Goal: Task Accomplishment & Management: Complete application form

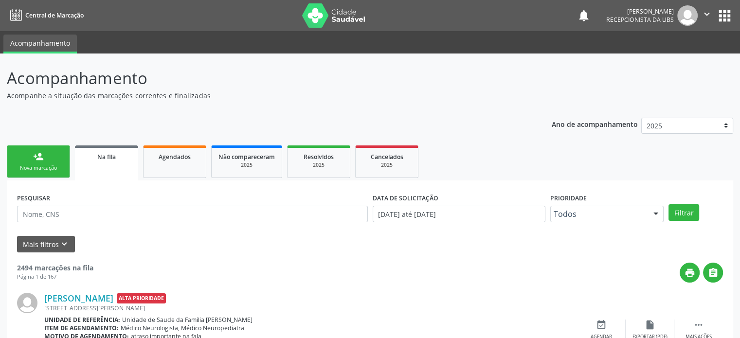
click at [39, 165] on div "Nova marcação" at bounding box center [38, 167] width 49 height 7
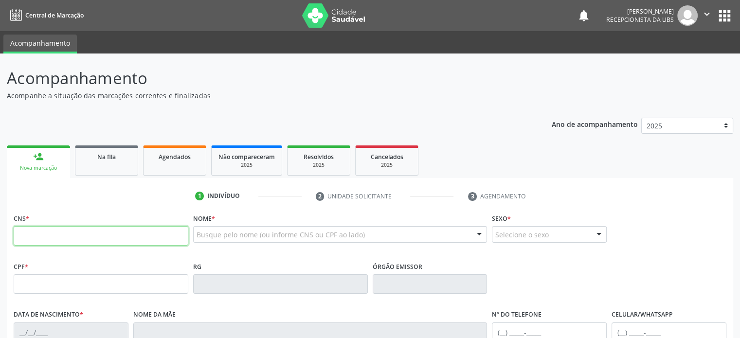
click at [71, 237] on input "text" at bounding box center [101, 235] width 175 height 19
click at [36, 235] on input "text" at bounding box center [101, 235] width 175 height 19
type input "708 2046 1879 6241"
type input "029.276.545-22"
type input "12/07/1977"
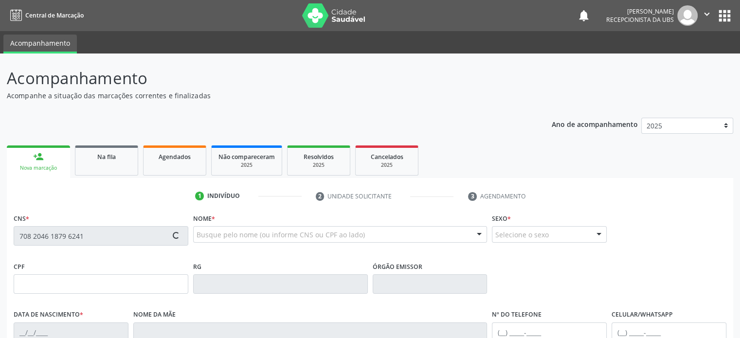
type input "Neli Menezes da Cruz"
type input "(74) 99807-3677"
type input "(74) 99999-9999"
type input "S/N"
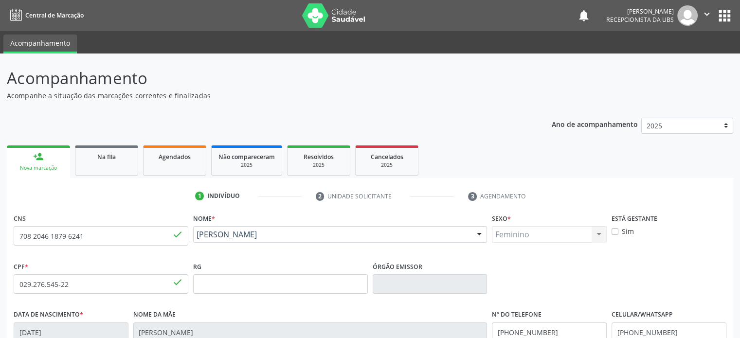
scroll to position [97, 0]
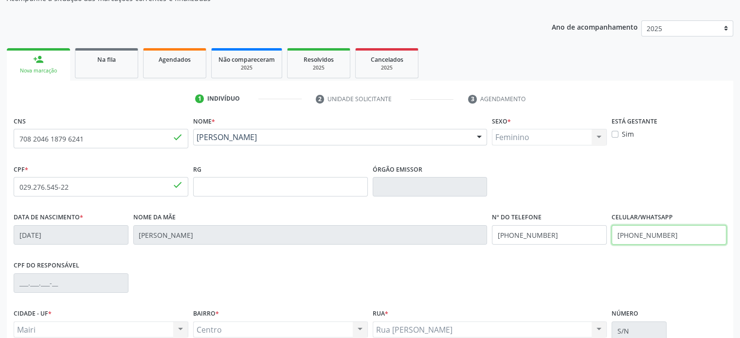
drag, startPoint x: 669, startPoint y: 231, endPoint x: 628, endPoint y: 235, distance: 41.0
click at [628, 235] on input "(74) 99999-9999" at bounding box center [668, 234] width 115 height 19
click at [541, 71] on ul "person_add Nova marcação Na fila Agendados Não compareceram 2025 Resolvidos 202…" at bounding box center [370, 63] width 726 height 35
click at [472, 54] on ul "person_add Nova marcação Na fila Agendados Não compareceram 2025 Resolvidos 202…" at bounding box center [370, 63] width 726 height 35
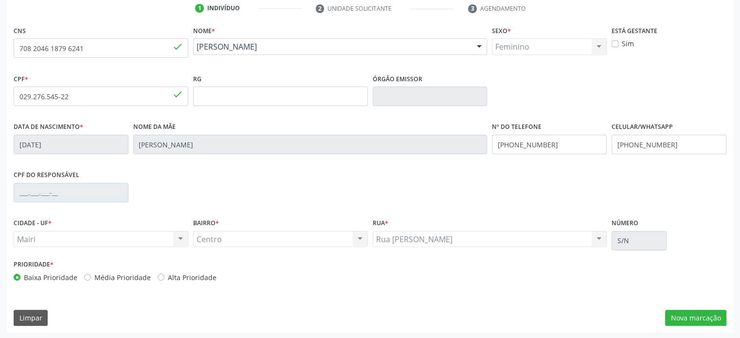
scroll to position [189, 0]
click at [129, 276] on label "Média Prioridade" at bounding box center [122, 276] width 56 height 10
click at [91, 276] on input "Média Prioridade" at bounding box center [87, 275] width 7 height 9
radio input "true"
click at [710, 318] on button "Nova marcação" at bounding box center [695, 317] width 61 height 17
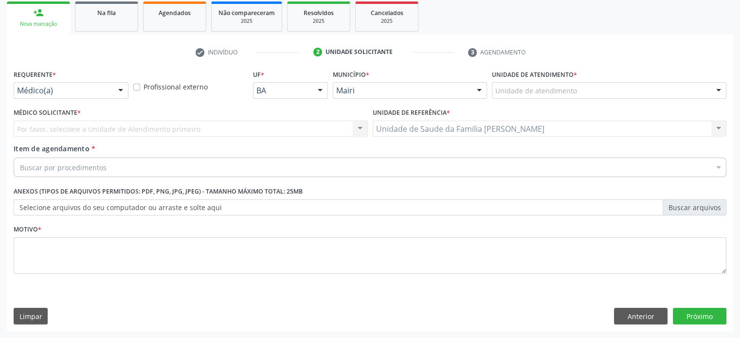
scroll to position [143, 0]
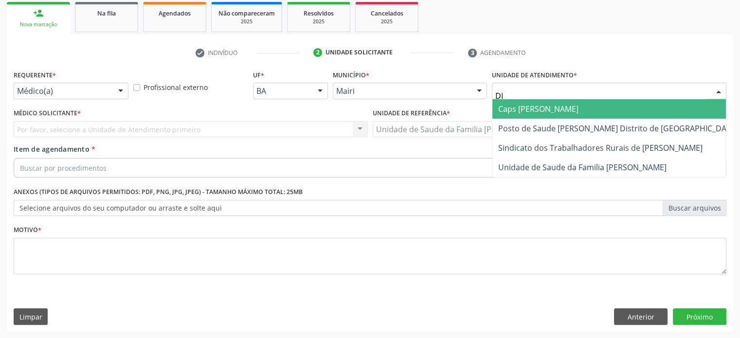
type input "DIL"
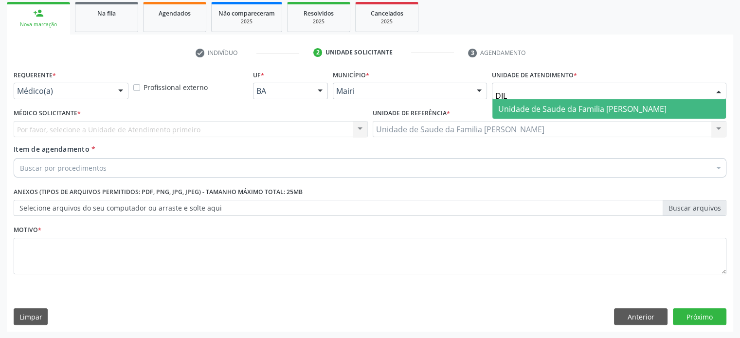
click at [560, 110] on span "Unidade de Saude da Familia [PERSON_NAME]" at bounding box center [582, 109] width 168 height 11
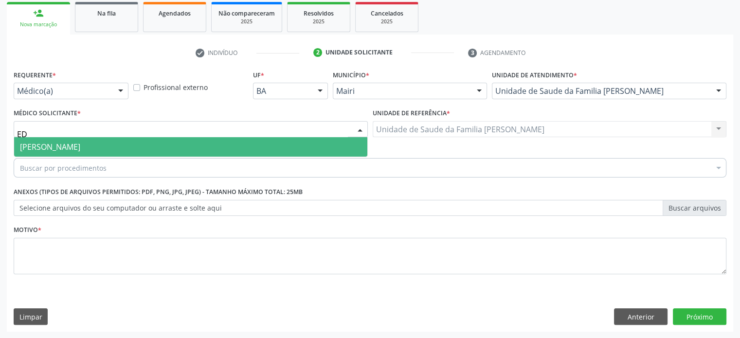
type input "EDI"
click at [53, 147] on span "[PERSON_NAME]" at bounding box center [50, 147] width 60 height 11
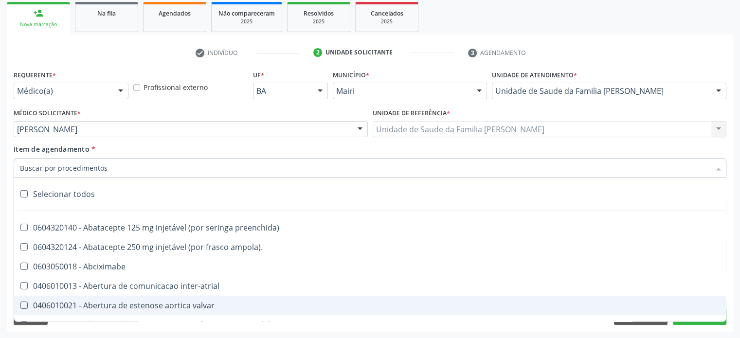
paste input "0205020186"
type input "0205020186"
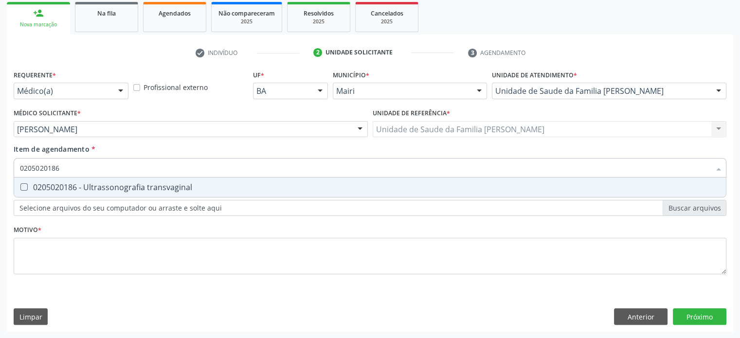
click at [60, 186] on div "0205020186 - Ultrassonografia transvaginal" at bounding box center [370, 187] width 700 height 8
checkbox transvaginal "true"
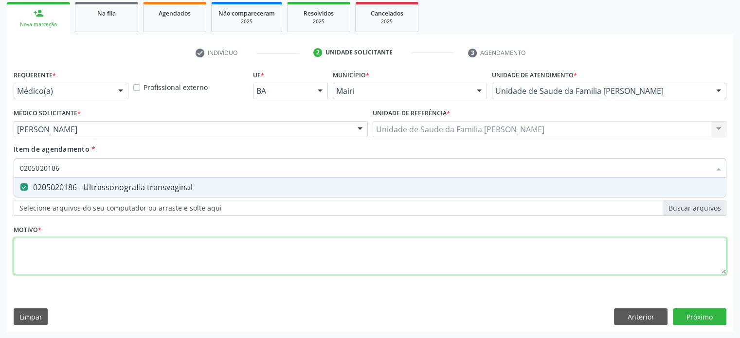
click at [43, 245] on div "Requerente * Médico(a) Médico(a) Enfermeiro(a) Paciente Nenhum resultado encont…" at bounding box center [370, 178] width 712 height 220
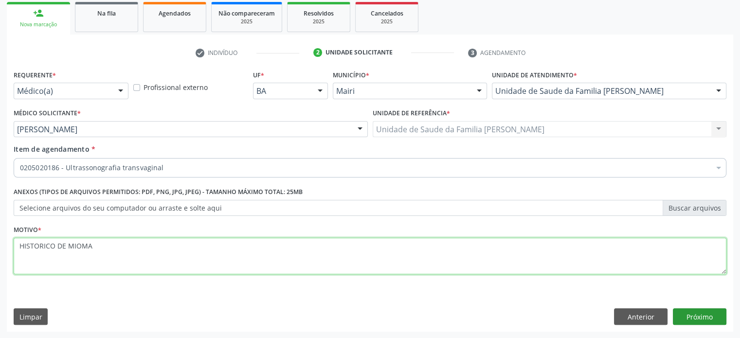
type textarea "HISTORICO DE MIOMA"
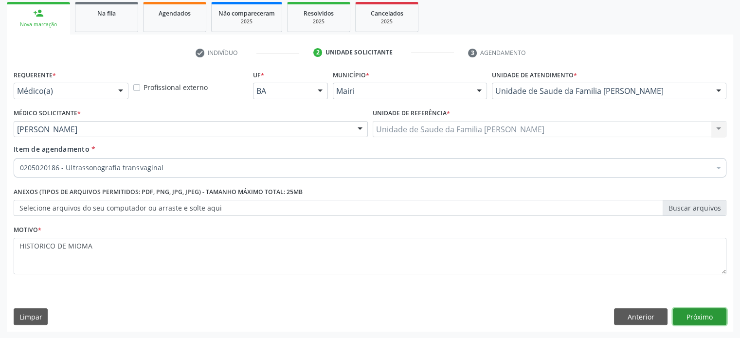
click at [694, 317] on button "Próximo" at bounding box center [699, 316] width 53 height 17
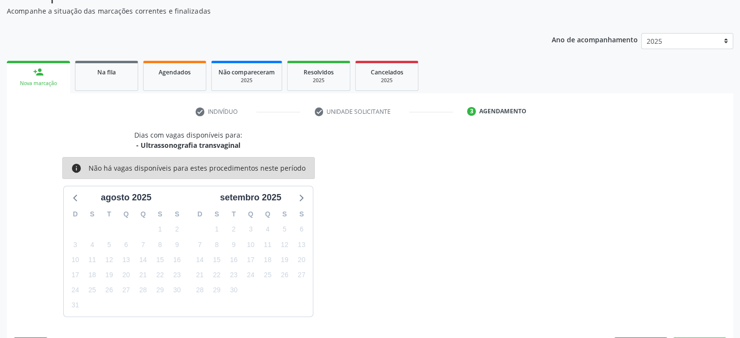
scroll to position [113, 0]
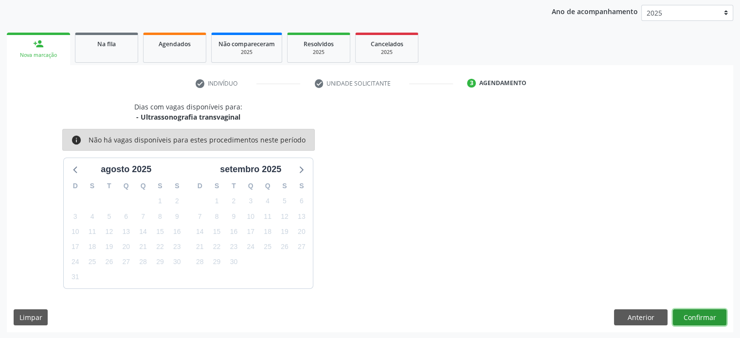
click at [702, 318] on button "Confirmar" at bounding box center [699, 317] width 53 height 17
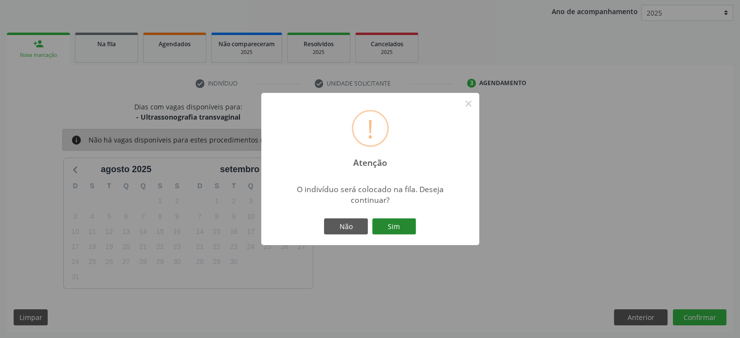
click at [395, 224] on button "Sim" at bounding box center [394, 226] width 44 height 17
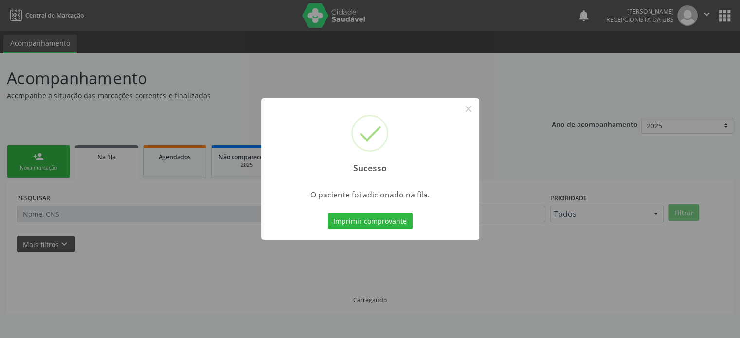
scroll to position [0, 0]
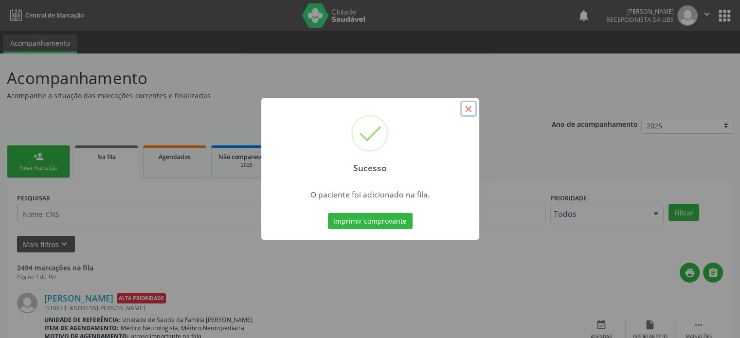
click at [467, 105] on button "×" at bounding box center [468, 109] width 17 height 17
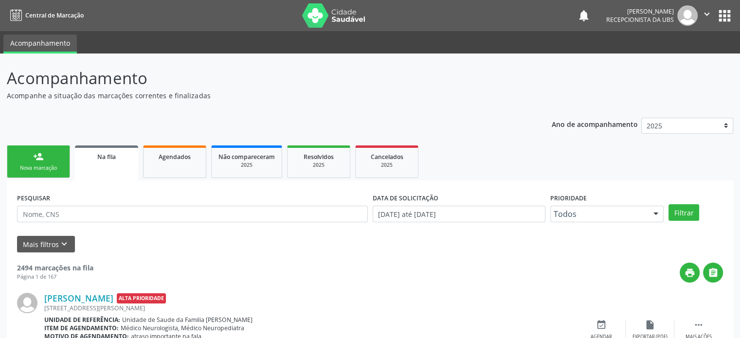
drag, startPoint x: 41, startPoint y: 161, endPoint x: 41, endPoint y: 171, distance: 10.2
click at [41, 161] on div "person_add" at bounding box center [38, 156] width 11 height 11
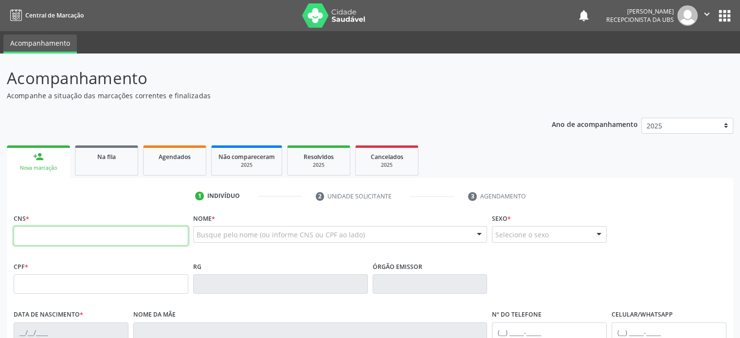
click at [31, 239] on input "text" at bounding box center [101, 235] width 175 height 19
type input "706 5013 1032 3096"
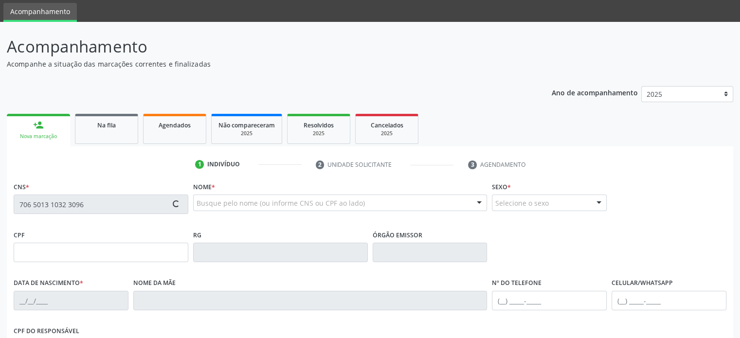
scroll to position [49, 0]
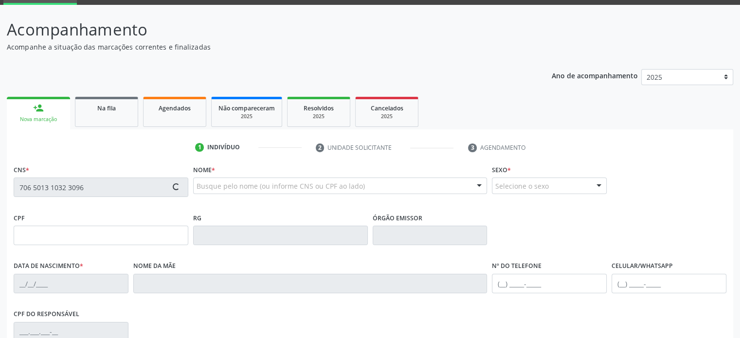
type input "17/02/2009"
type input "Poliana Lima Souza"
type input "(74) 99928-4529"
type input "(74) 98140-2242"
type input "S/N"
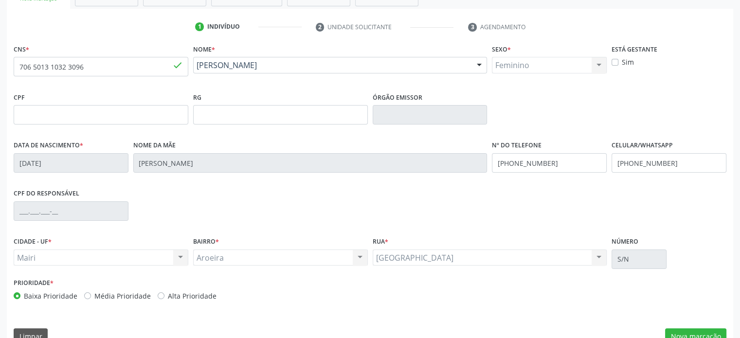
scroll to position [189, 0]
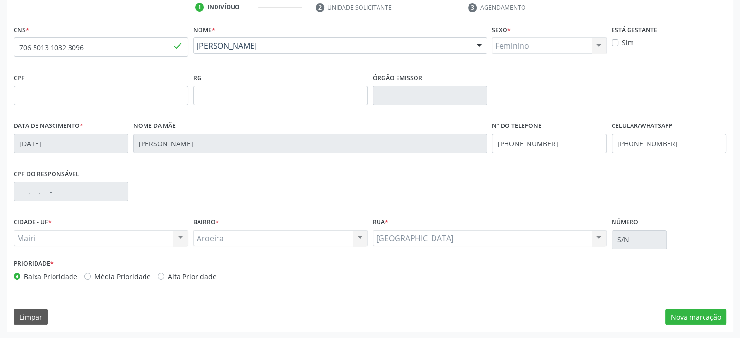
click at [132, 277] on label "Média Prioridade" at bounding box center [122, 276] width 56 height 10
click at [91, 277] on input "Média Prioridade" at bounding box center [87, 275] width 7 height 9
radio input "true"
click at [705, 319] on button "Nova marcação" at bounding box center [695, 317] width 61 height 17
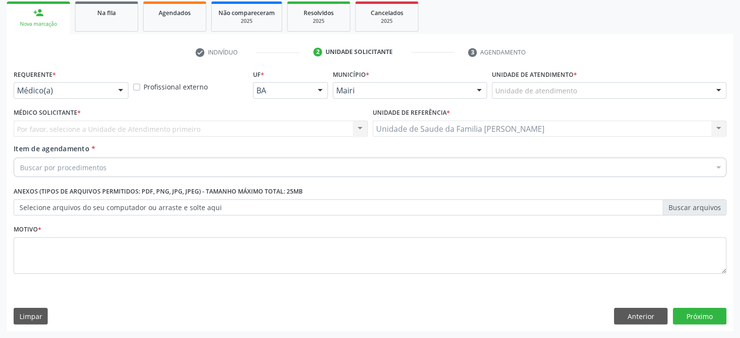
scroll to position [143, 0]
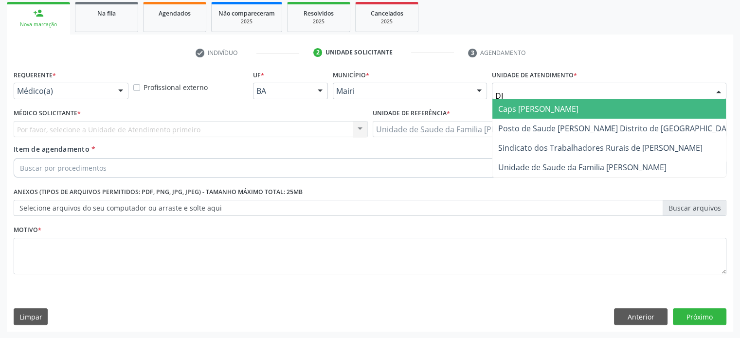
type input "DIL"
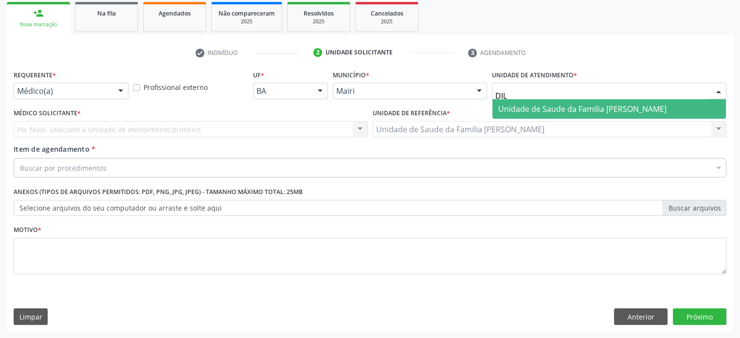
click at [572, 111] on span "Unidade de Saude da Familia [PERSON_NAME]" at bounding box center [582, 109] width 168 height 11
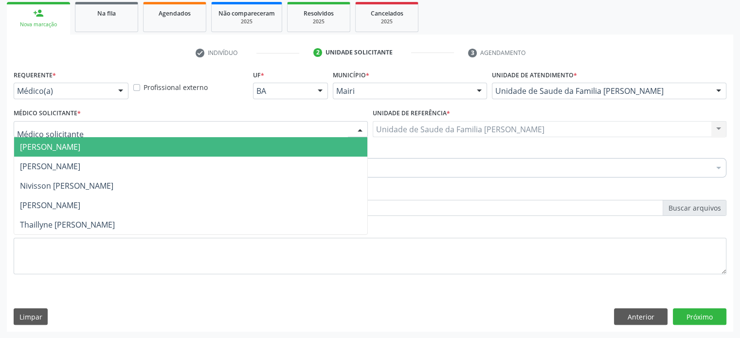
click at [75, 127] on div at bounding box center [191, 129] width 354 height 17
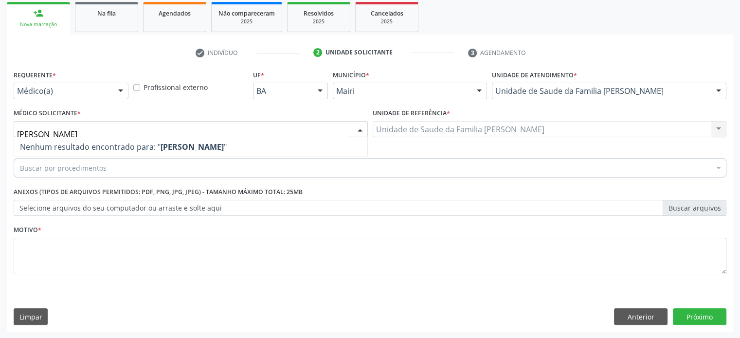
type input "J"
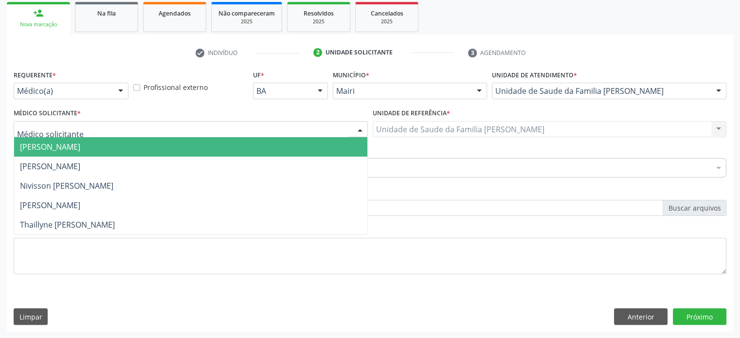
click at [117, 91] on div at bounding box center [120, 91] width 15 height 17
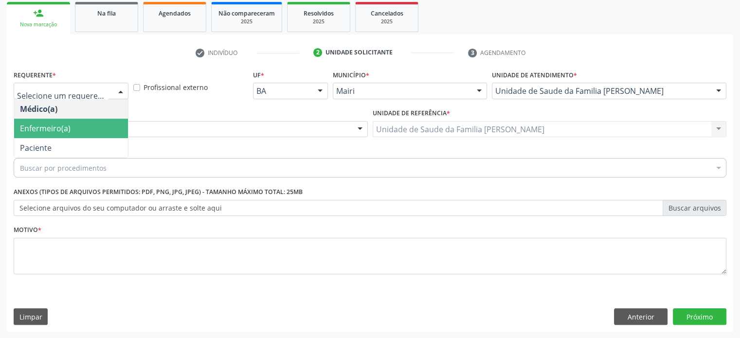
click at [85, 125] on span "Enfermeiro(a)" at bounding box center [71, 128] width 114 height 19
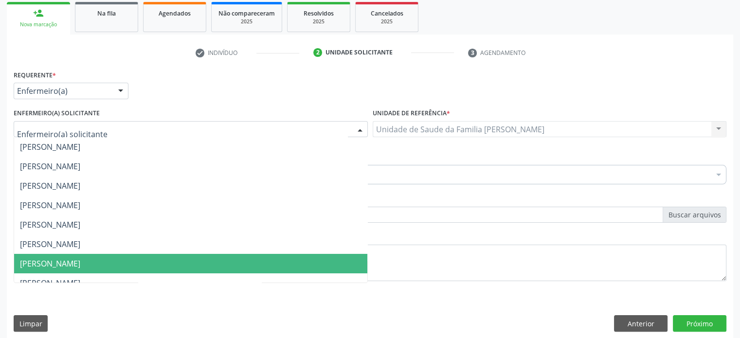
click at [69, 264] on span "Jordenia Rios Barbosa Reis" at bounding box center [50, 263] width 60 height 11
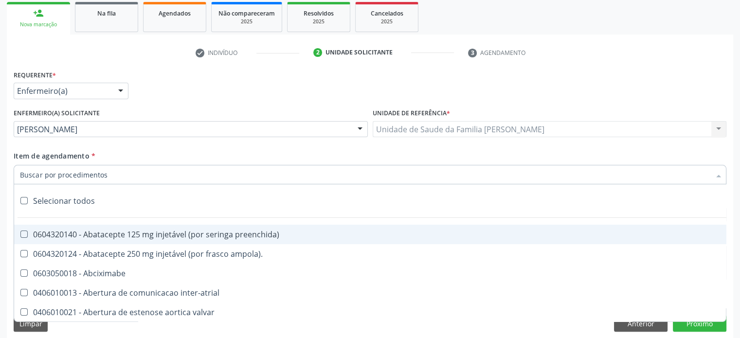
click at [74, 168] on div at bounding box center [370, 174] width 712 height 19
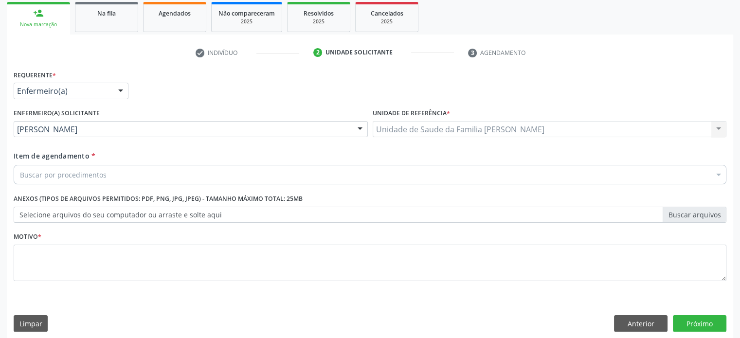
click at [105, 171] on div "Buscar por procedimentos" at bounding box center [370, 174] width 712 height 19
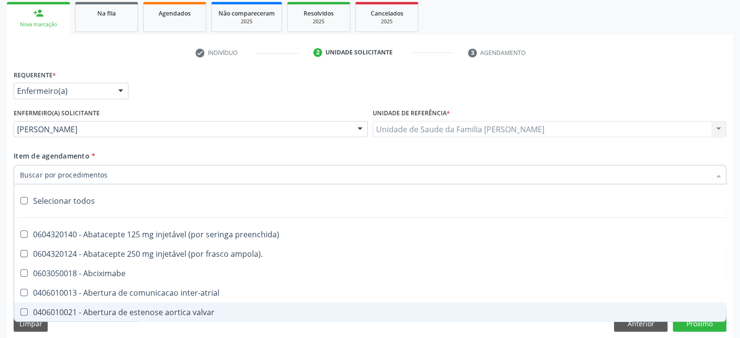
paste input "0202030768"
type input "0202030768"
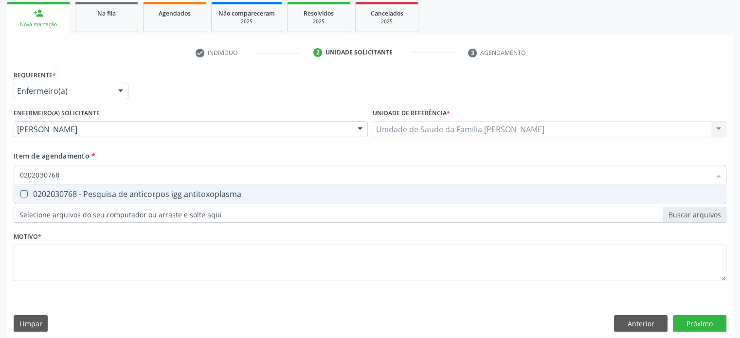
click at [109, 192] on div "0202030768 - Pesquisa de anticorpos igg antitoxoplasma" at bounding box center [370, 194] width 700 height 8
checkbox antitoxoplasma "true"
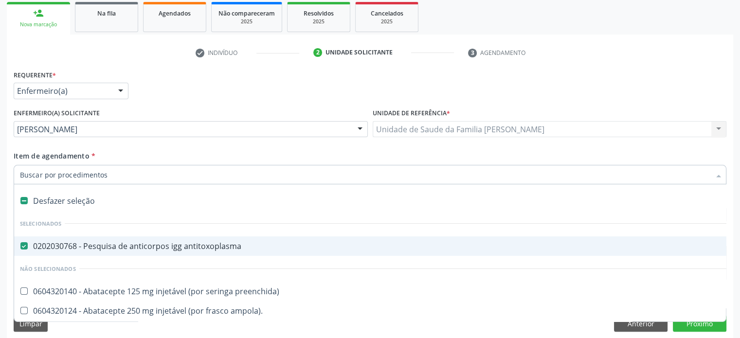
paste input "0202030873"
type input "0202030873"
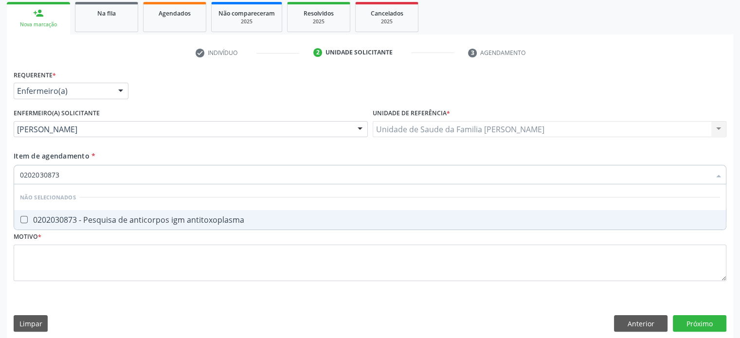
click at [180, 221] on div "0202030873 - Pesquisa de anticorpos igm antitoxoplasma" at bounding box center [370, 220] width 700 height 8
checkbox antitoxoplasma "true"
drag, startPoint x: 71, startPoint y: 174, endPoint x: 16, endPoint y: 172, distance: 55.5
click at [16, 172] on div "0202030873" at bounding box center [370, 174] width 712 height 19
type input "H"
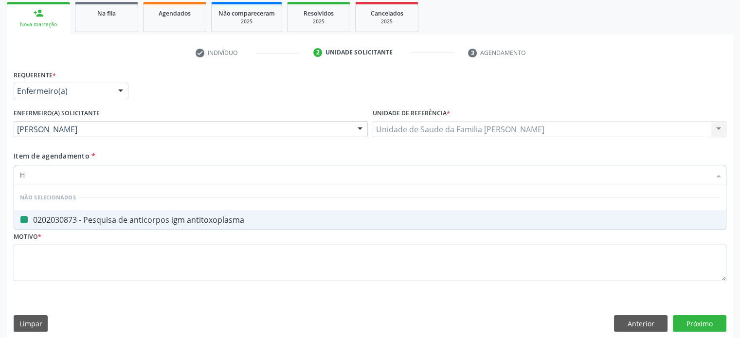
checkbox antitoxoplasma "false"
type input "HEMOGRAMA"
click at [41, 220] on div "0202020380 - Hemograma completo" at bounding box center [370, 220] width 700 height 8
checkbox completo "true"
drag, startPoint x: 73, startPoint y: 171, endPoint x: 19, endPoint y: 172, distance: 54.0
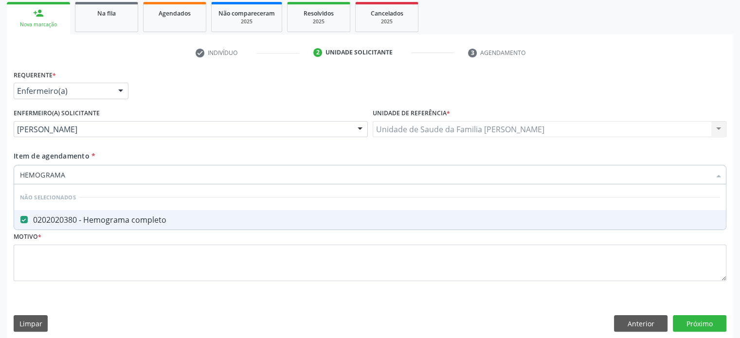
click at [20, 172] on input "HEMOGRAMA" at bounding box center [365, 174] width 690 height 19
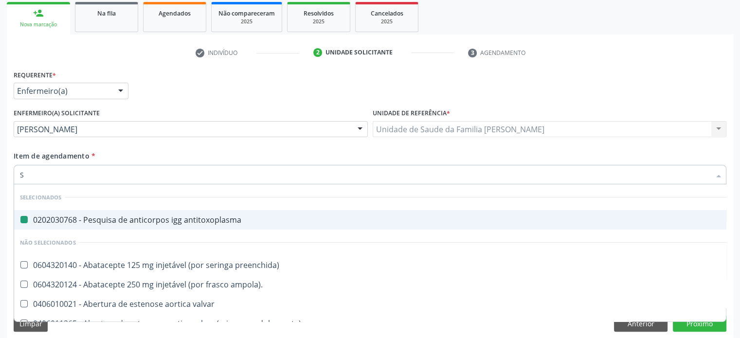
type input "SI"
checkbox antitoxoplasma "false"
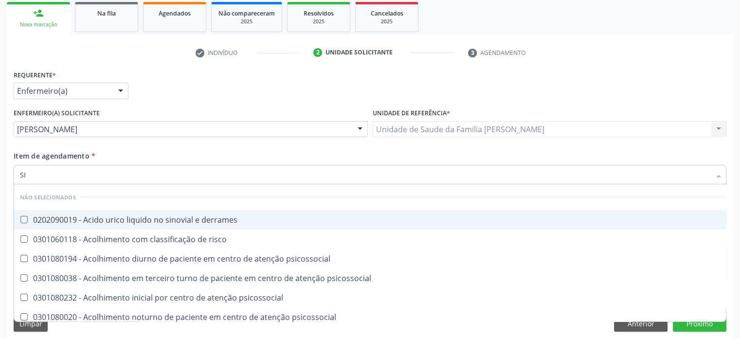
type input "S"
checkbox derrames "true"
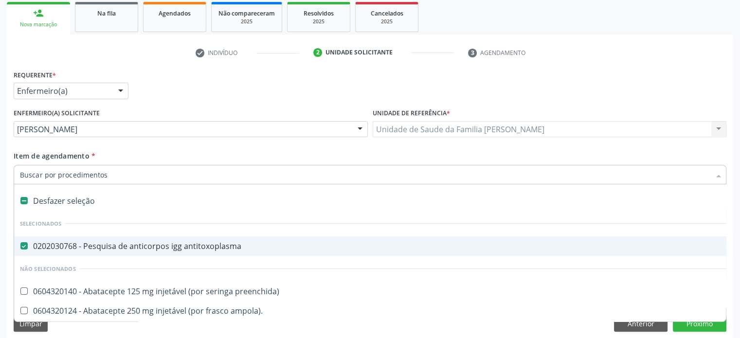
type input "G"
checkbox adolescente\) "true"
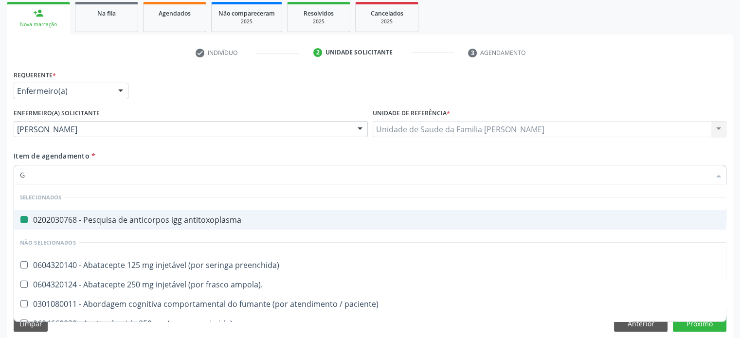
type input "GL"
checkbox antitoxoplasma "false"
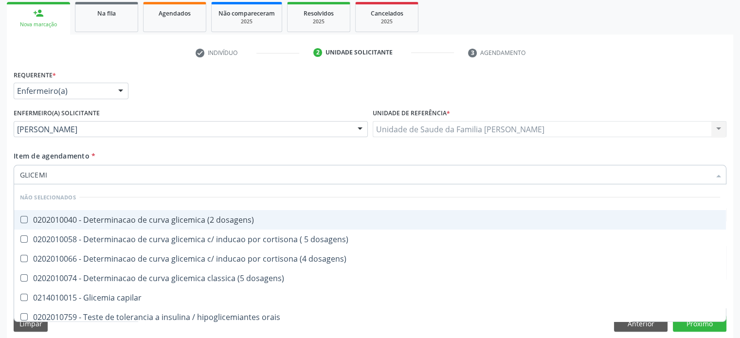
type input "GLICEMIA"
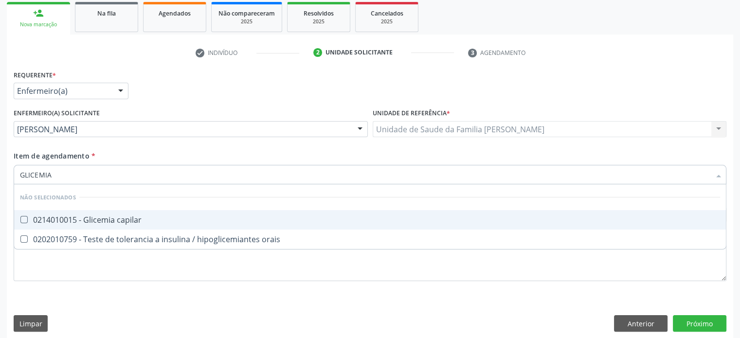
click at [96, 221] on div "0214010015 - Glicemia capilar" at bounding box center [370, 220] width 700 height 8
checkbox capilar "true"
drag, startPoint x: 77, startPoint y: 176, endPoint x: 20, endPoint y: 175, distance: 56.4
click at [20, 175] on input "GLICEMIA" at bounding box center [365, 174] width 690 height 19
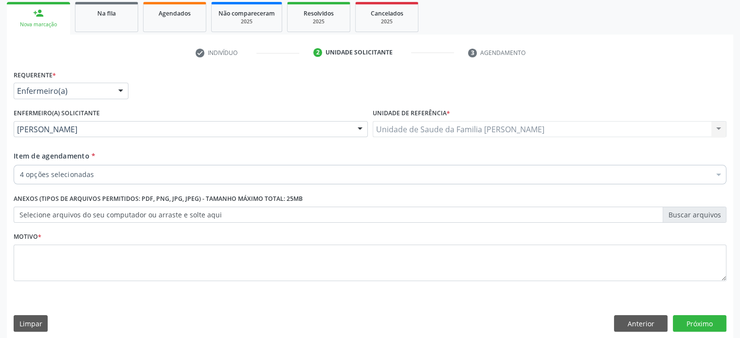
checkbox antitoxoplasma "true"
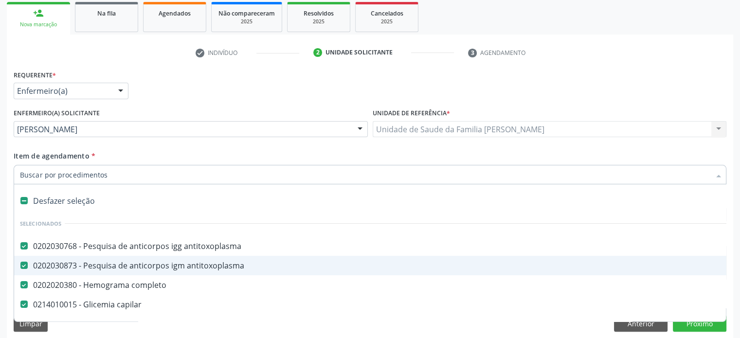
paste input "0202120082"
type input "0202120082"
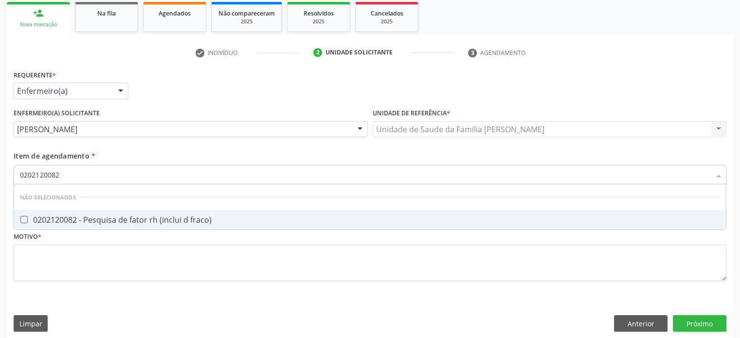
click at [130, 220] on div "0202120082 - Pesquisa de fator rh (inclui d fraco)" at bounding box center [370, 220] width 700 height 8
checkbox fraco\) "true"
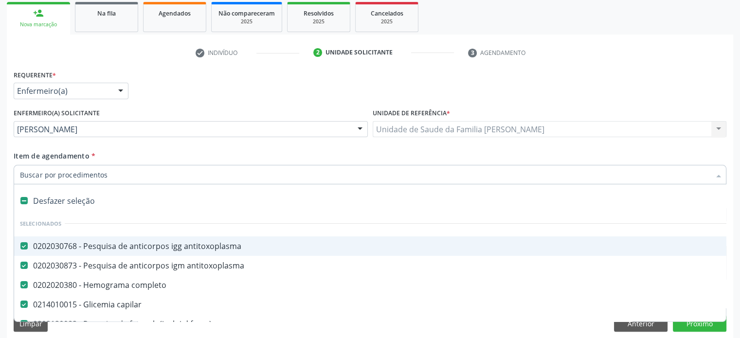
paste input "0202031110"
type input "0202031110"
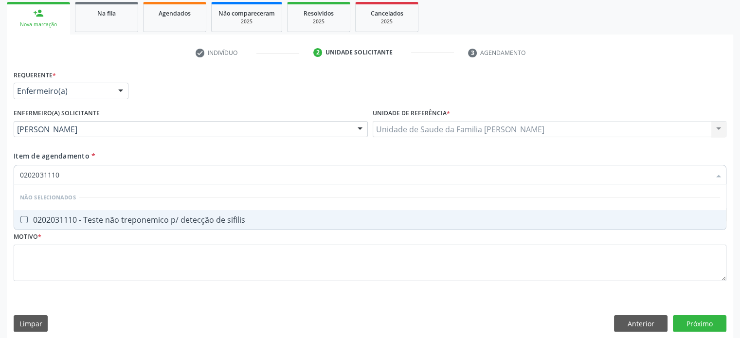
click at [123, 222] on div "0202031110 - Teste não treponemico p/ detecção de sifilis" at bounding box center [370, 220] width 700 height 8
checkbox sifilis "true"
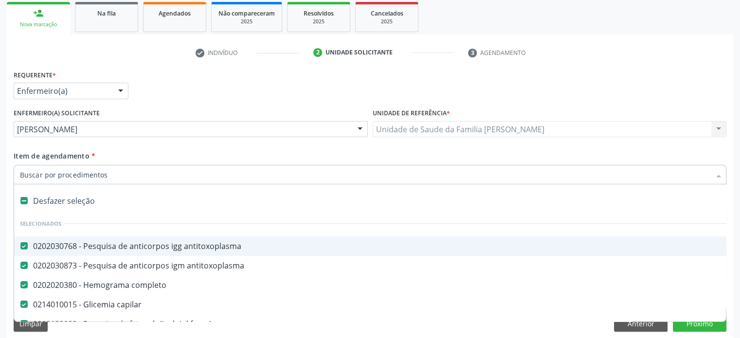
paste input "0202050017"
type input "0202050017"
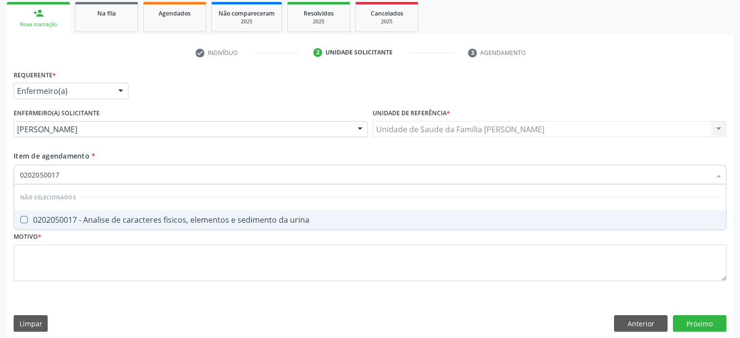
click at [135, 216] on div "0202050017 - Analise de caracteres fisicos, elementos e sedimento da urina" at bounding box center [370, 220] width 700 height 8
checkbox urina "true"
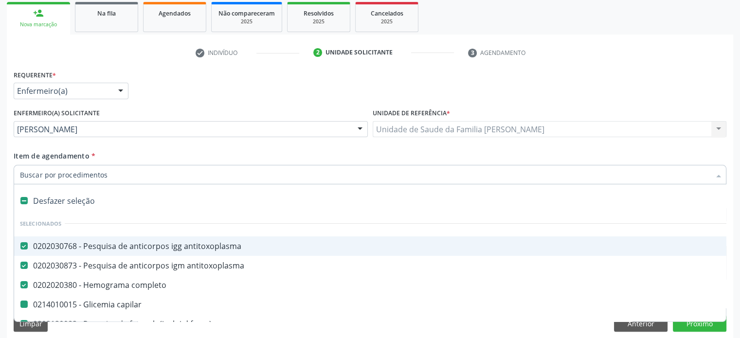
type input "H"
checkbox capilar "false"
checkbox fraco\) "false"
checkbox sifilis "false"
checkbox urina "false"
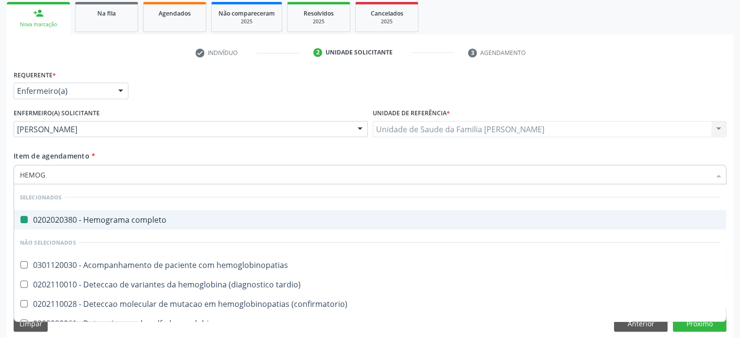
type input "HEMOGL"
checkbox completo "false"
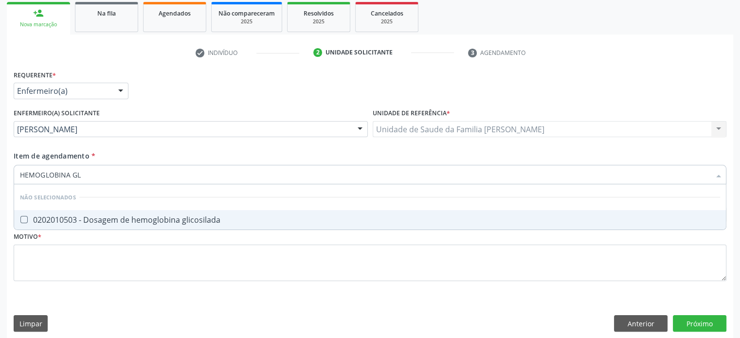
type input "HEMOGLOBINA GLI"
click at [101, 219] on div "0202010503 - Dosagem de hemoglobina glicosilada" at bounding box center [370, 220] width 700 height 8
checkbox glicosilada "true"
drag, startPoint x: 91, startPoint y: 173, endPoint x: 0, endPoint y: 160, distance: 91.9
click at [0, 160] on div "Acompanhamento Acompanhe a situação das marcações correntes e finalizadas Relat…" at bounding box center [370, 127] width 740 height 435
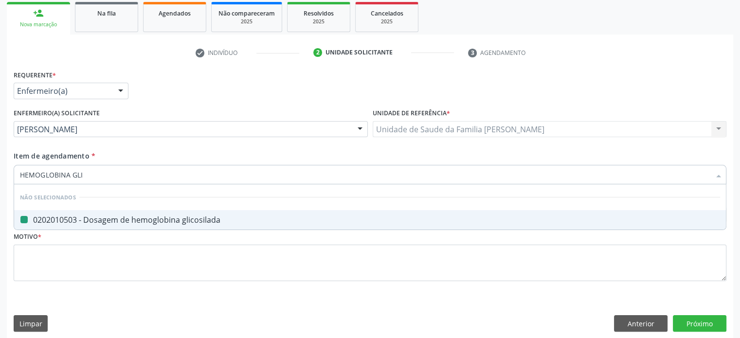
type input "V"
checkbox glicosilada "false"
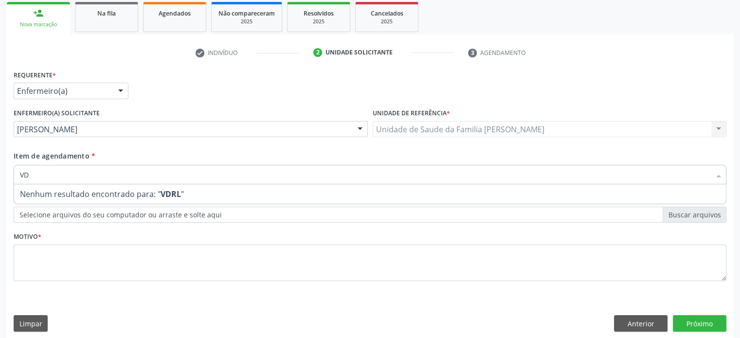
type input "V"
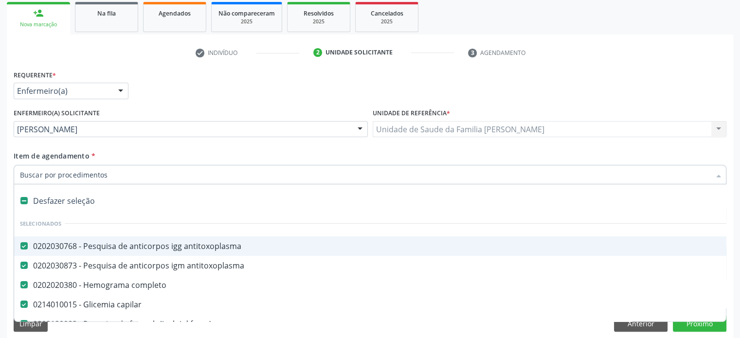
click at [629, 77] on div "Requerente * Enfermeiro(a) Médico(a) Enfermeiro(a) Paciente Nenhum resultado en…" at bounding box center [369, 87] width 717 height 38
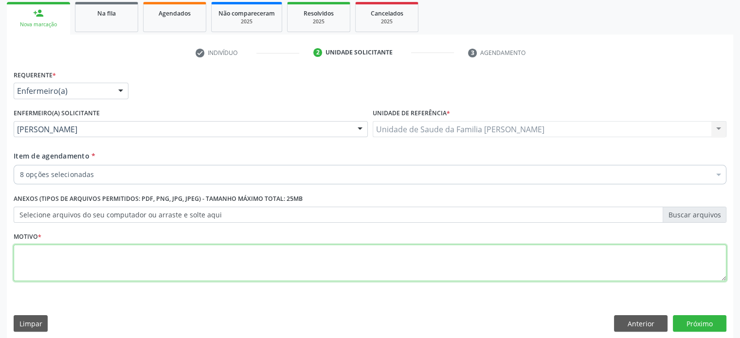
click at [54, 252] on textarea at bounding box center [370, 263] width 712 height 37
type textarea "GESTANTE 2º TRIMESTRE"
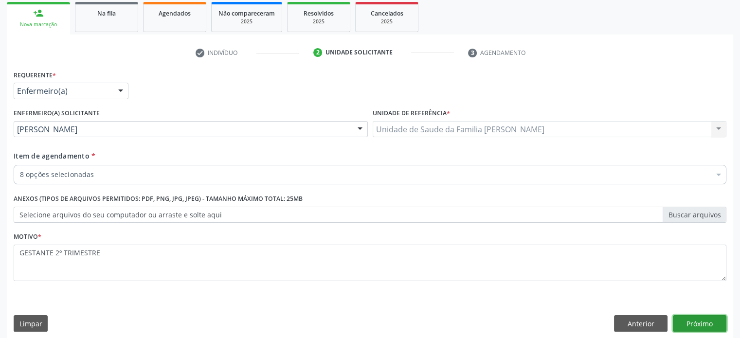
click at [714, 323] on button "Próximo" at bounding box center [699, 323] width 53 height 17
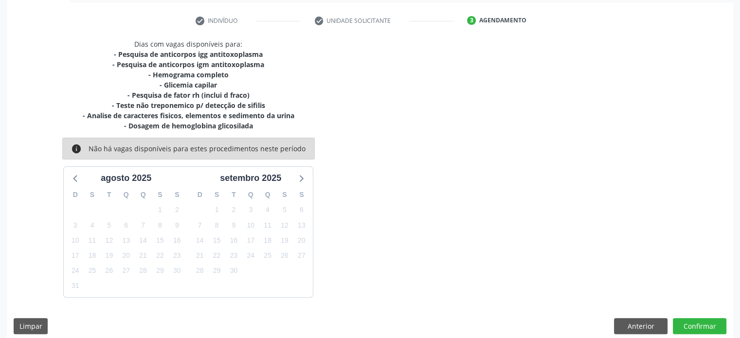
scroll to position [185, 0]
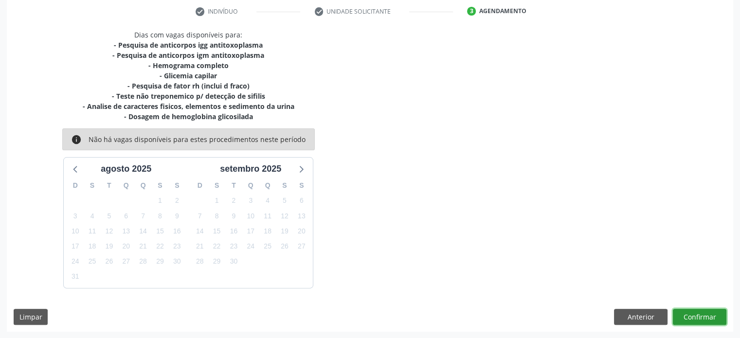
click at [697, 318] on button "Confirmar" at bounding box center [699, 317] width 53 height 17
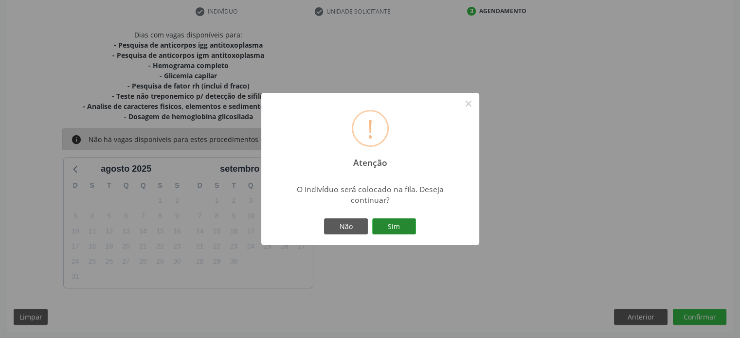
click at [385, 226] on button "Sim" at bounding box center [394, 226] width 44 height 17
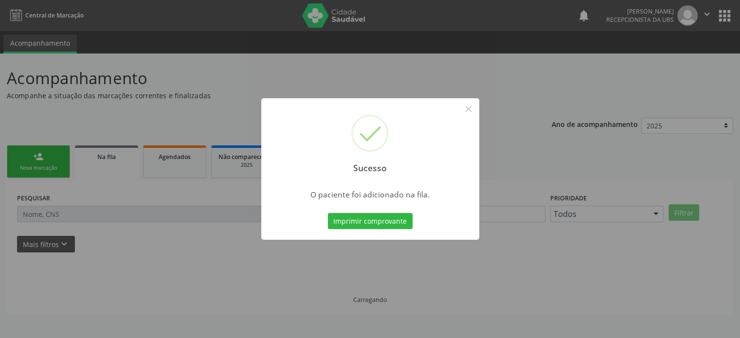
scroll to position [0, 0]
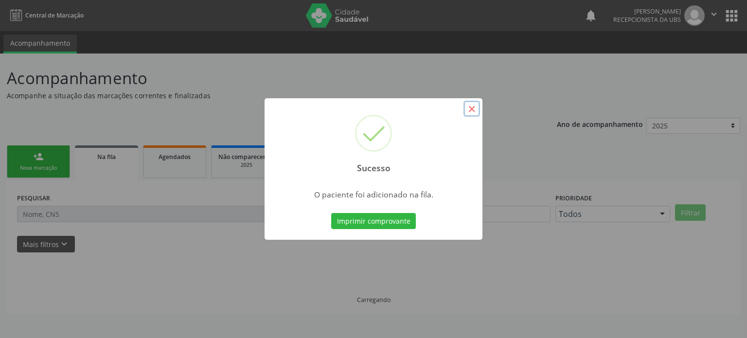
click at [475, 109] on button "×" at bounding box center [471, 109] width 17 height 17
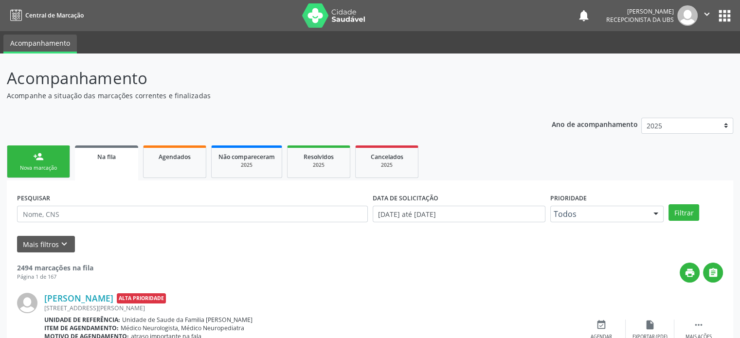
click at [41, 170] on div "Nova marcação" at bounding box center [38, 167] width 49 height 7
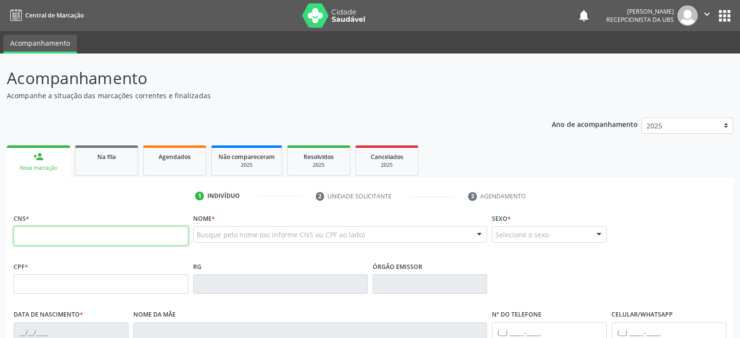
click at [40, 238] on input "text" at bounding box center [101, 235] width 175 height 19
type input "700 0057 4976 2801"
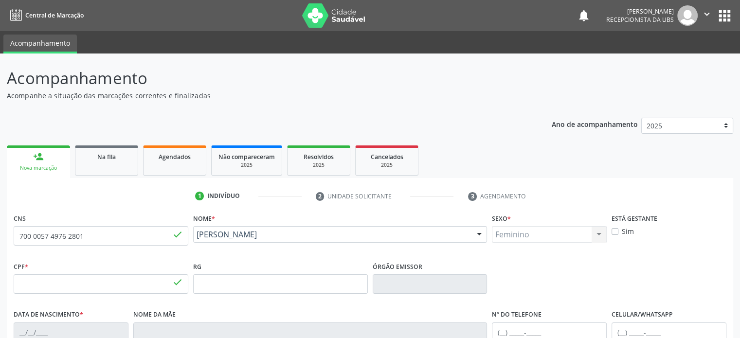
type input "078.648.025-40"
type input "2[DATE]"
type input "[PERSON_NAME]"
type input "[PHONE_NUMBER]"
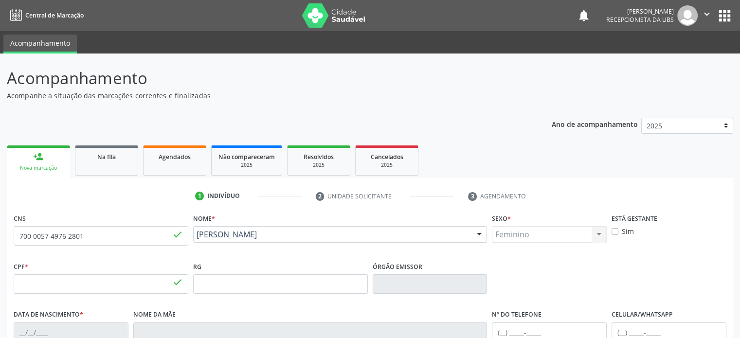
type input "576.672.095-53"
type input "539"
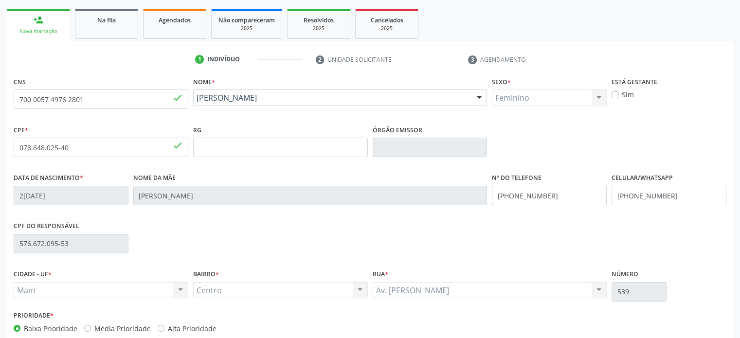
scroll to position [189, 0]
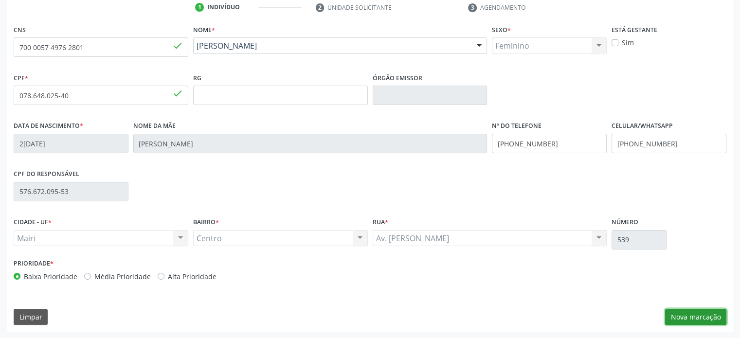
click at [715, 315] on button "Nova marcação" at bounding box center [695, 317] width 61 height 17
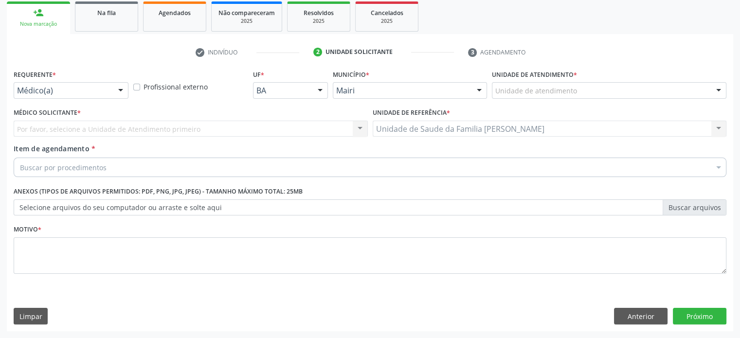
scroll to position [143, 0]
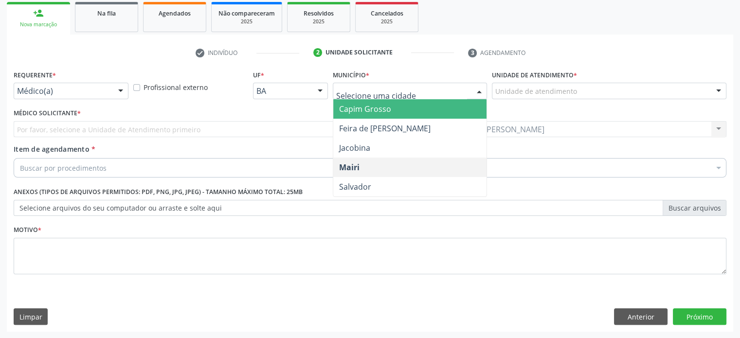
click at [480, 89] on div at bounding box center [479, 91] width 15 height 17
click at [409, 104] on span "Capim Grosso" at bounding box center [410, 108] width 154 height 19
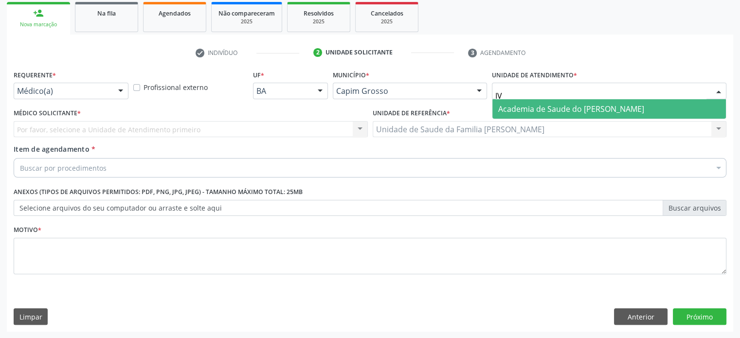
type input "I"
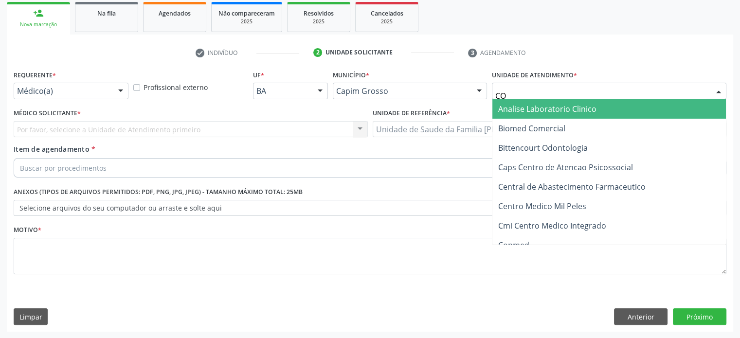
type input "CON"
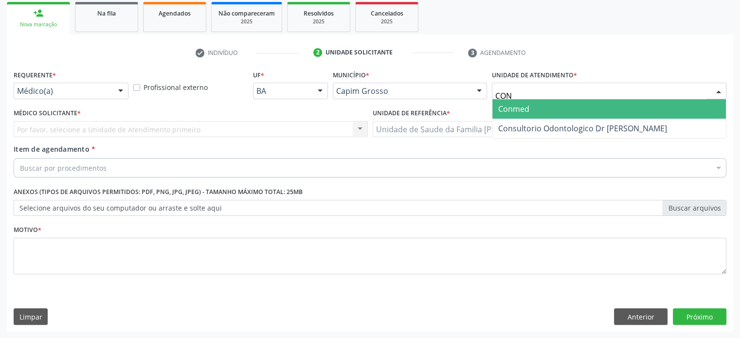
click at [524, 108] on span "Conmed" at bounding box center [513, 109] width 31 height 11
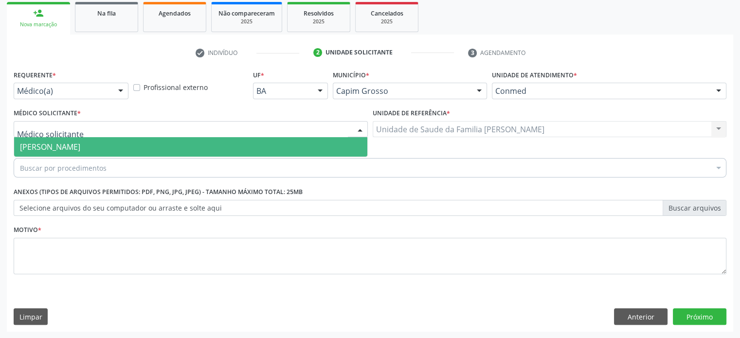
click at [88, 130] on div at bounding box center [191, 129] width 354 height 17
click at [80, 146] on span "[PERSON_NAME]" at bounding box center [50, 147] width 60 height 11
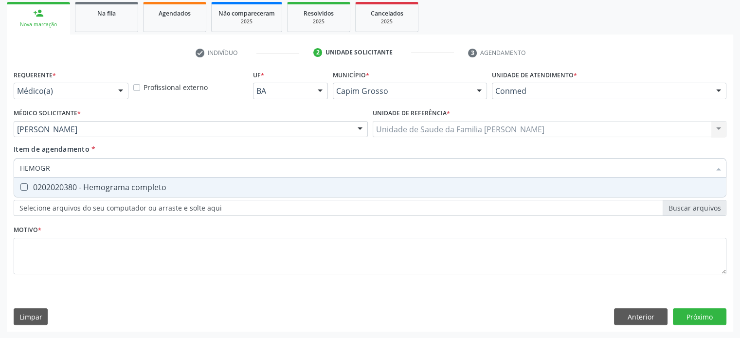
type input "HEMOGRA"
click at [72, 189] on div "0202020380 - Hemograma completo" at bounding box center [370, 187] width 700 height 8
checkbox completo "true"
drag, startPoint x: 90, startPoint y: 166, endPoint x: 18, endPoint y: 166, distance: 72.0
click at [18, 166] on div "HEMOGRA" at bounding box center [370, 167] width 712 height 19
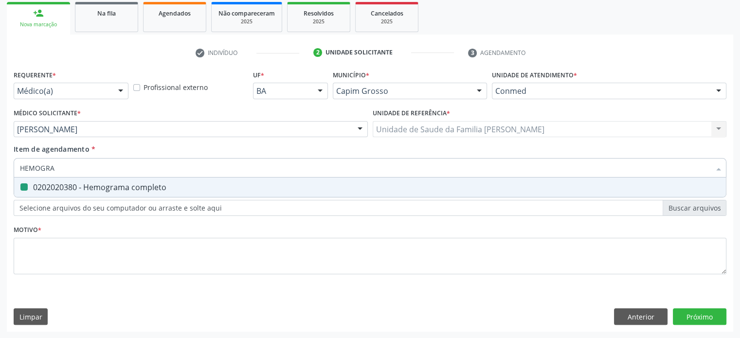
type input "F"
checkbox completo "false"
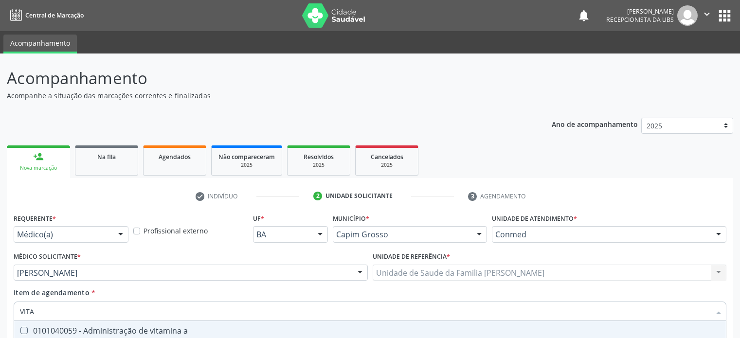
scroll to position [143, 0]
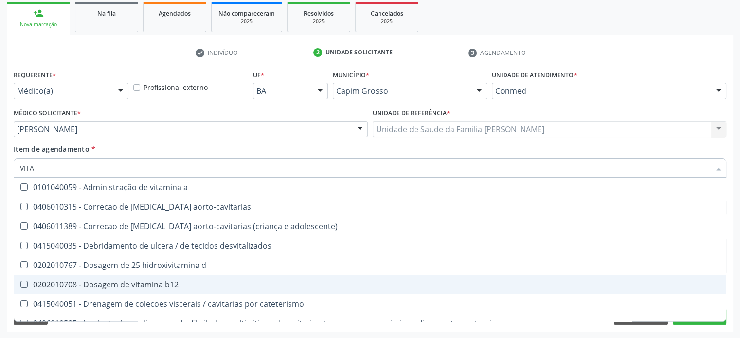
click at [174, 281] on div "0202010708 - Dosagem de vitamina b12" at bounding box center [370, 285] width 700 height 8
checkbox b12 "true"
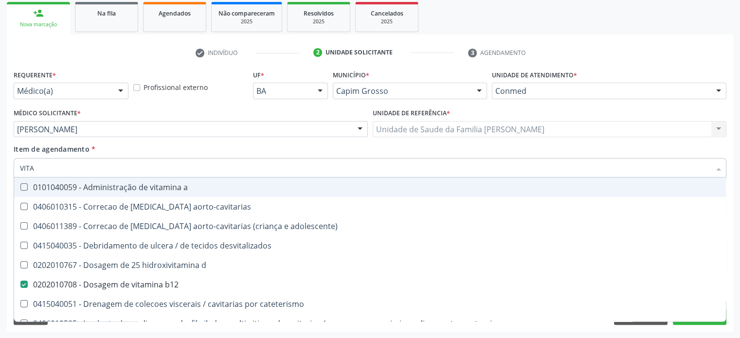
drag, startPoint x: 81, startPoint y: 165, endPoint x: 17, endPoint y: 168, distance: 64.7
click at [17, 168] on div "VITA" at bounding box center [370, 167] width 712 height 19
type input "T"
checkbox b12 "false"
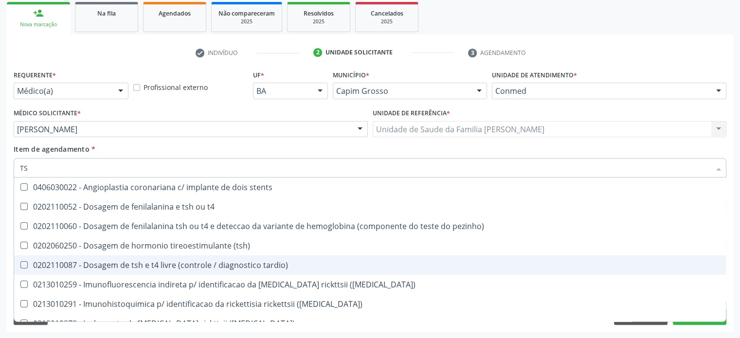
type input "TSH"
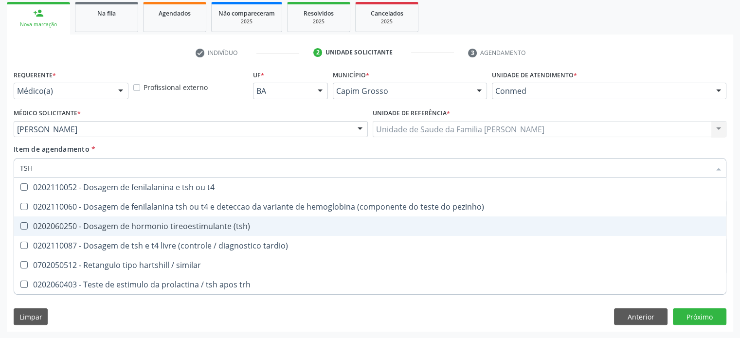
click at [140, 225] on div "0202060250 - Dosagem de hormonio tireoestimulante (tsh)" at bounding box center [370, 226] width 700 height 8
checkbox \(tsh\) "true"
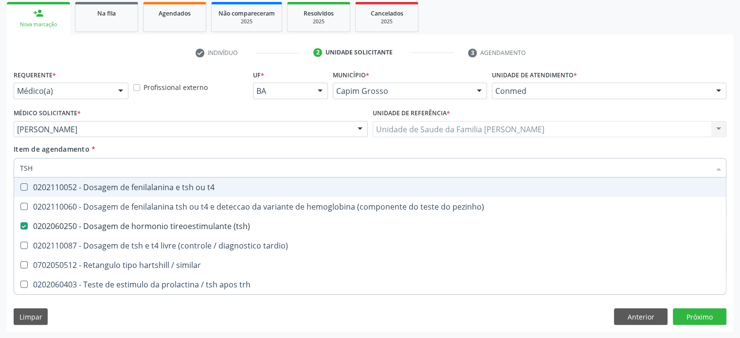
type input "TS"
checkbox \(tsh\) "false"
checkbox tardio\) "true"
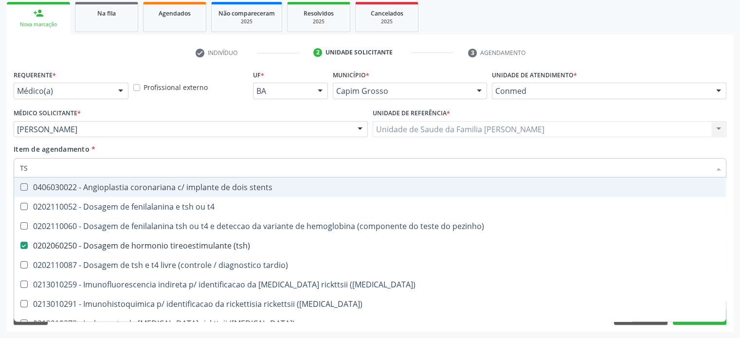
type input "T"
checkbox \(tsh\) "false"
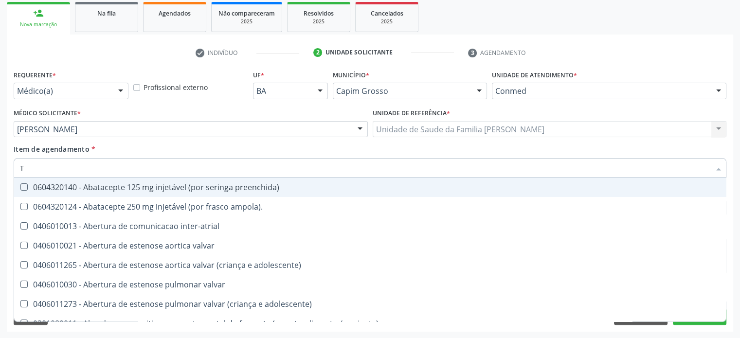
type input "[MEDICAL_DATA]"
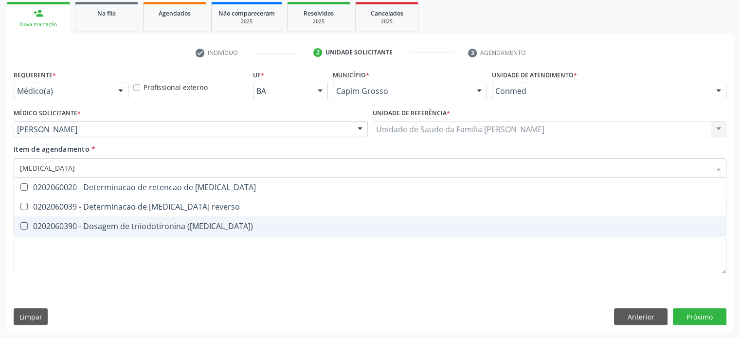
click at [85, 223] on div "0202060390 - Dosagem de triiodotironina ([MEDICAL_DATA])" at bounding box center [370, 226] width 700 height 8
checkbox \(t3\) "true"
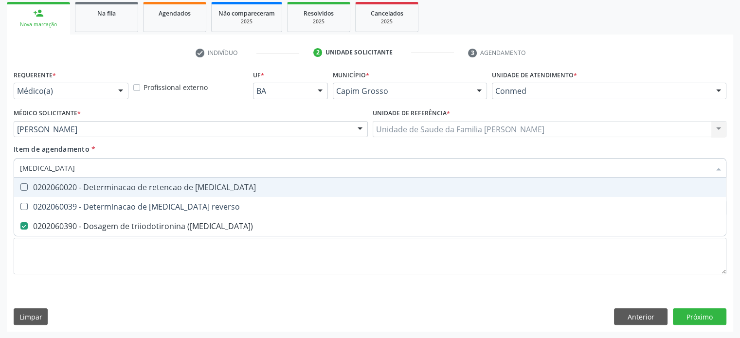
type input "T"
checkbox \(t3\) "false"
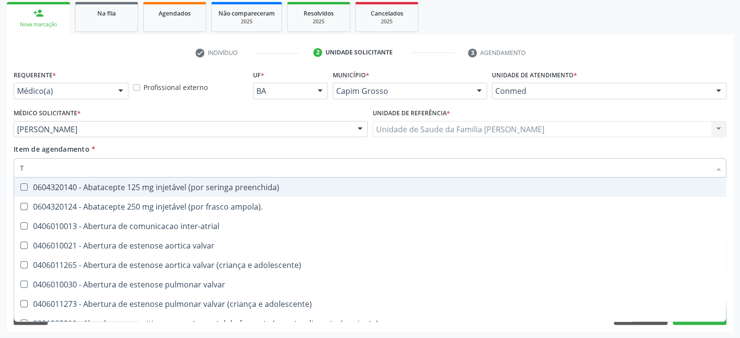
type input "T4"
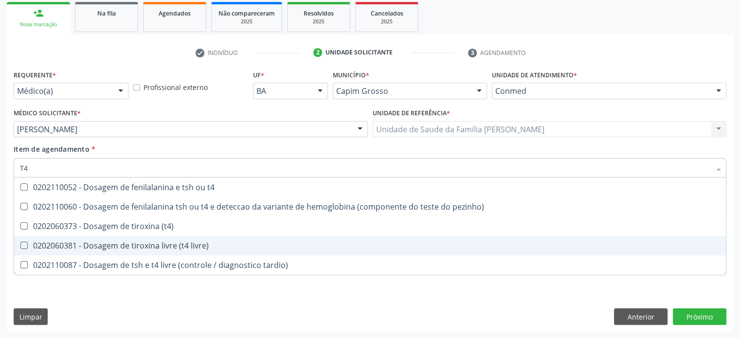
click at [119, 246] on div "0202060381 - Dosagem de tiroxina livre (t4 livre)" at bounding box center [370, 246] width 700 height 8
checkbox livre\) "true"
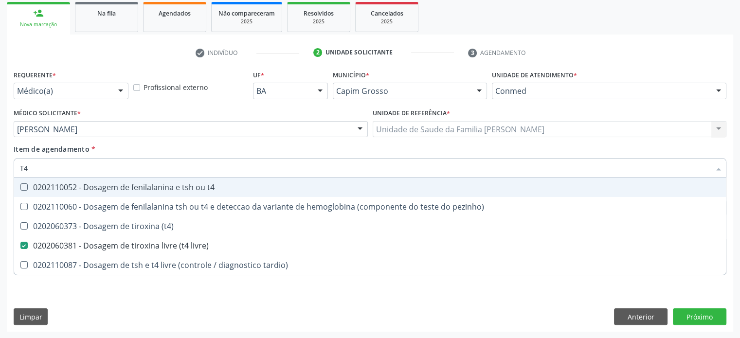
click at [36, 167] on input "T4" at bounding box center [365, 167] width 690 height 19
type input "T"
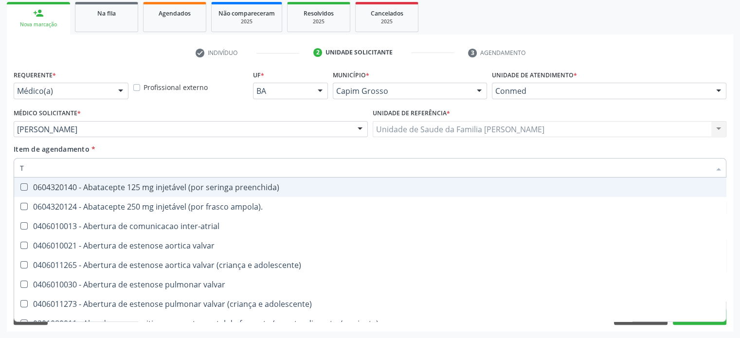
checkbox valvar "false"
type input "CO"
checkbox osseo "true"
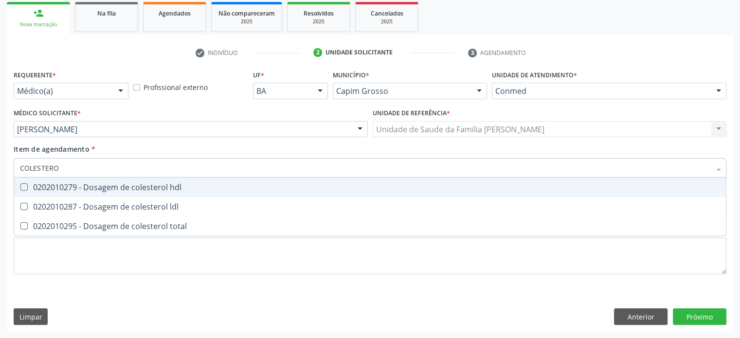
type input "COLESTEROL"
click at [25, 187] on hdl at bounding box center [23, 186] width 7 height 7
click at [20, 187] on hdl "checkbox" at bounding box center [17, 187] width 6 height 6
checkbox hdl "true"
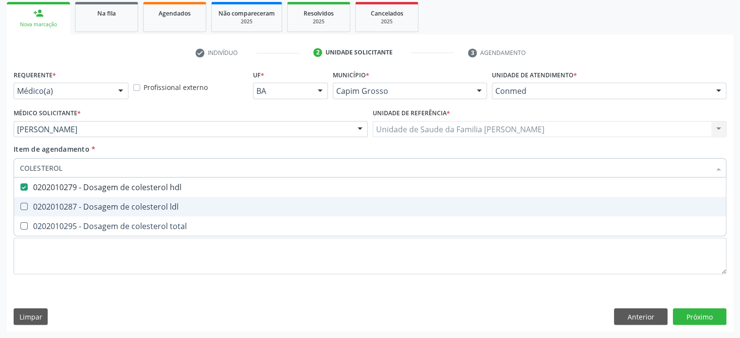
click at [25, 209] on ldl at bounding box center [23, 206] width 7 height 7
click at [20, 209] on ldl "checkbox" at bounding box center [17, 206] width 6 height 6
checkbox ldl "true"
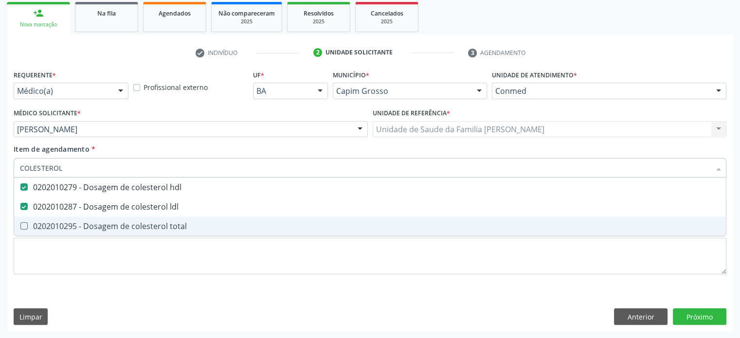
click at [23, 222] on total at bounding box center [23, 225] width 7 height 7
click at [20, 223] on total "checkbox" at bounding box center [17, 226] width 6 height 6
checkbox total "true"
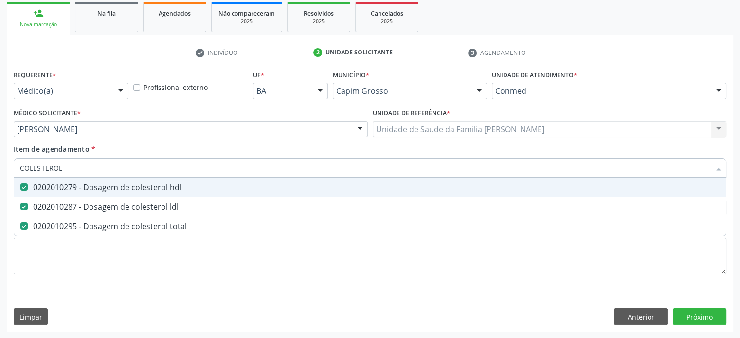
drag, startPoint x: 72, startPoint y: 171, endPoint x: 8, endPoint y: 155, distance: 65.7
click at [8, 155] on div "Requerente * Médico(a) Médico(a) Enfermeiro(a) Paciente Nenhum resultado encont…" at bounding box center [370, 200] width 726 height 264
type input "T"
checkbox hdl "false"
checkbox ldl "false"
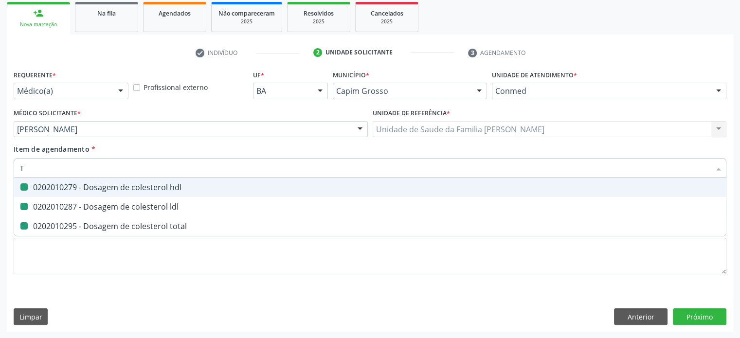
checkbox total "false"
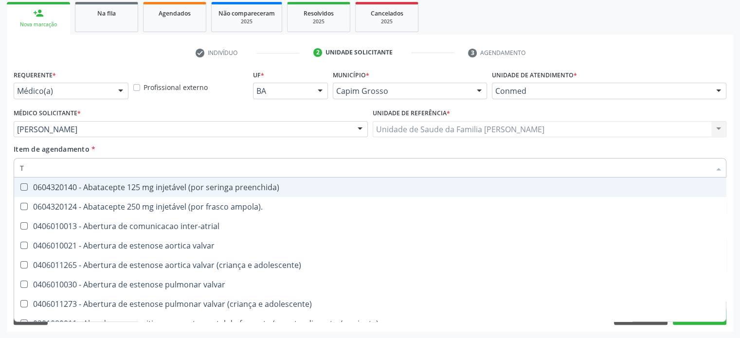
type input "TR"
checkbox visual "true"
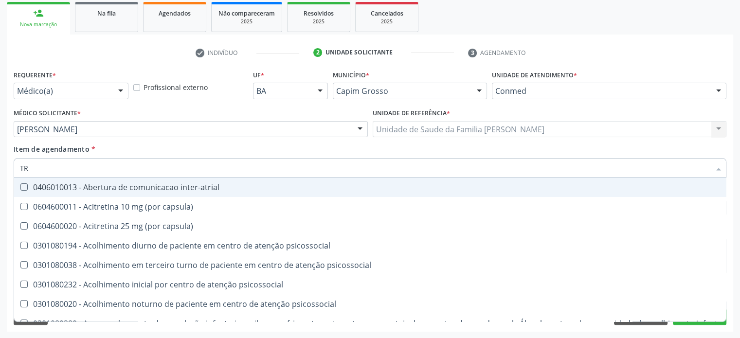
type input "TRI"
checkbox níveis "true"
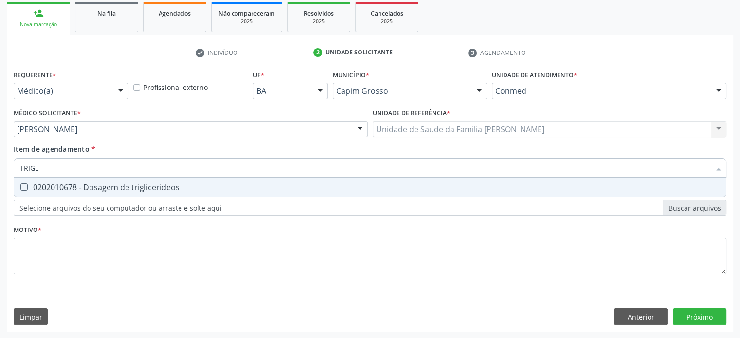
type input "TRIGLI"
click at [23, 186] on triglicerideos at bounding box center [23, 186] width 7 height 7
click at [20, 186] on triglicerideos "checkbox" at bounding box center [17, 187] width 6 height 6
checkbox triglicerideos "true"
drag, startPoint x: 60, startPoint y: 170, endPoint x: 6, endPoint y: 161, distance: 54.7
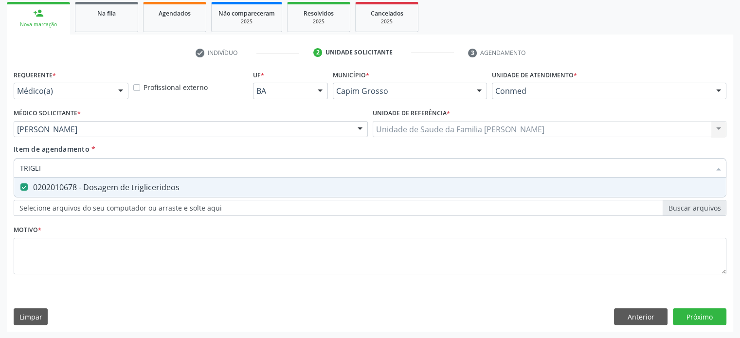
click at [6, 161] on div "Acompanhamento Acompanhe a situação das marcações correntes e finalizadas Relat…" at bounding box center [370, 124] width 740 height 428
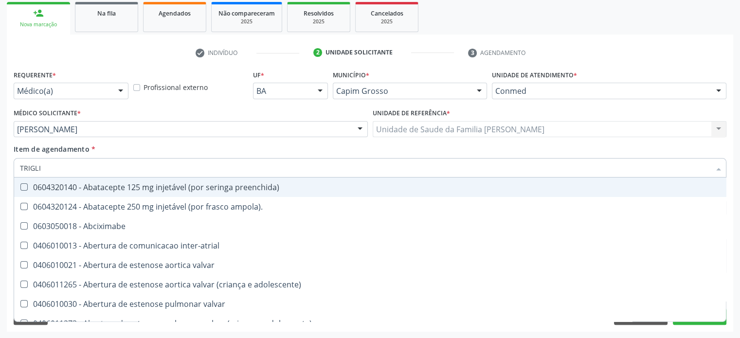
type input "A"
checkbox preenchida\) "false"
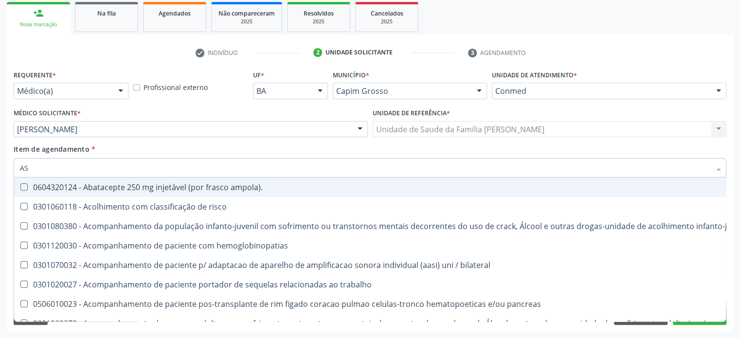
type input "ASL"
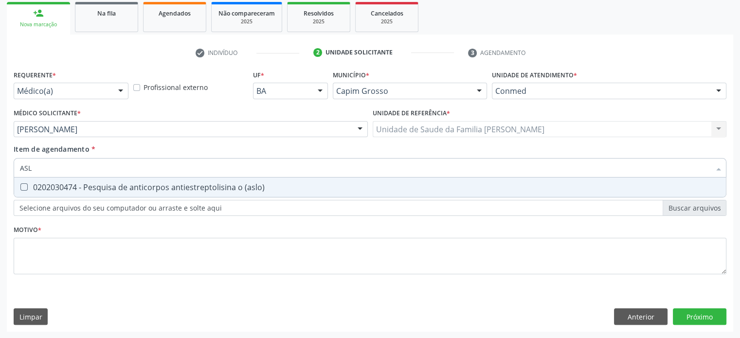
click at [69, 188] on div "0202030474 - Pesquisa de anticorpos antiestreptolisina o (aslo)" at bounding box center [370, 187] width 700 height 8
checkbox \(aslo\) "true"
drag, startPoint x: 43, startPoint y: 165, endPoint x: 14, endPoint y: 167, distance: 29.7
click at [14, 167] on div "ASL" at bounding box center [370, 167] width 712 height 19
type input "G"
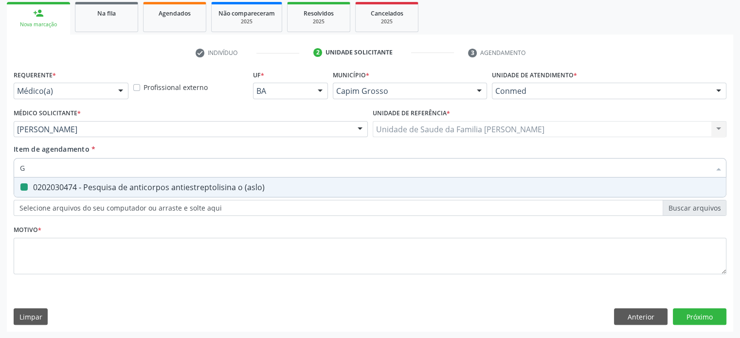
checkbox \(aslo\) "false"
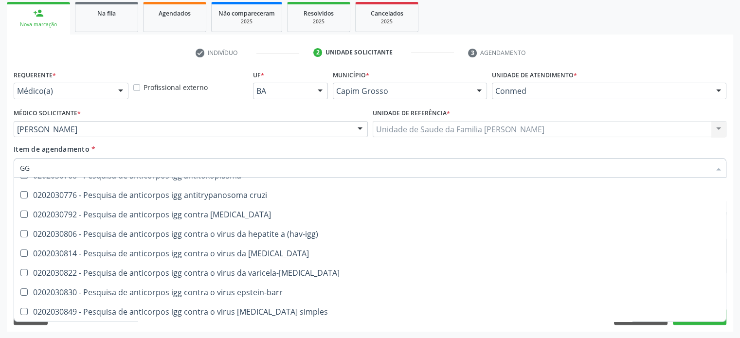
scroll to position [89, 0]
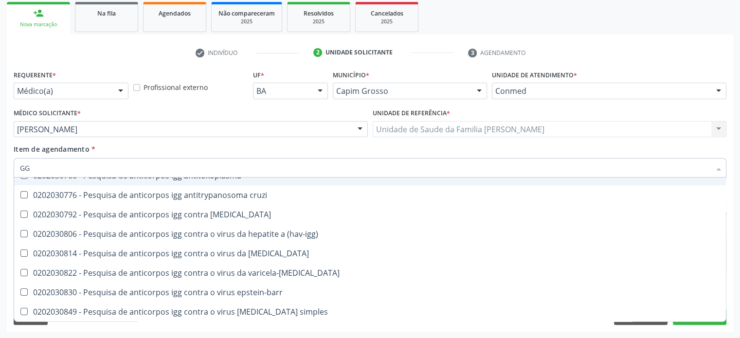
drag, startPoint x: 41, startPoint y: 172, endPoint x: 20, endPoint y: 169, distance: 21.1
click at [20, 169] on input "GG" at bounding box center [365, 167] width 690 height 19
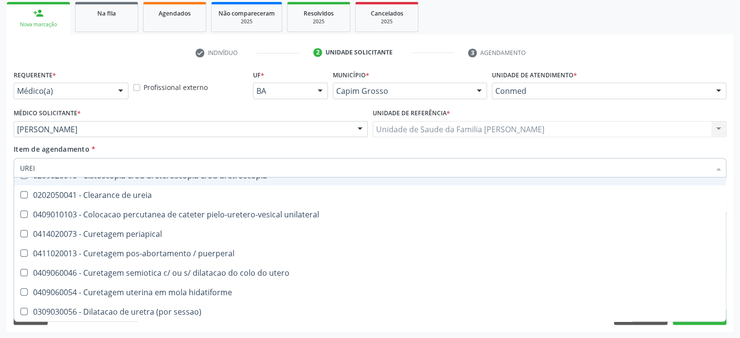
scroll to position [0, 0]
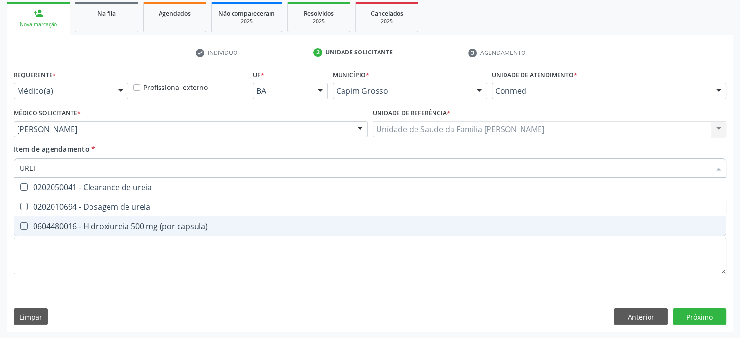
type input "UREIA"
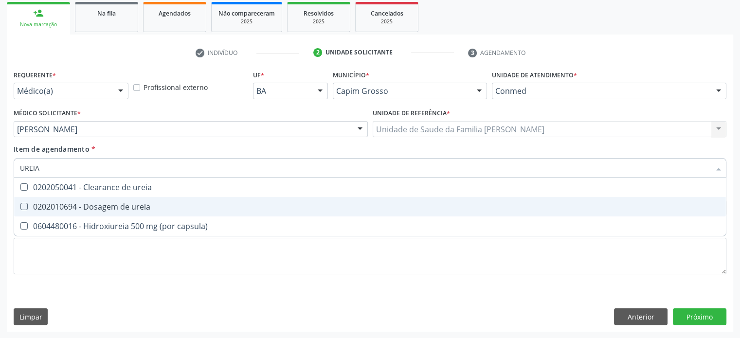
click at [91, 206] on div "0202010694 - Dosagem de ureia" at bounding box center [370, 207] width 700 height 8
checkbox ureia "true"
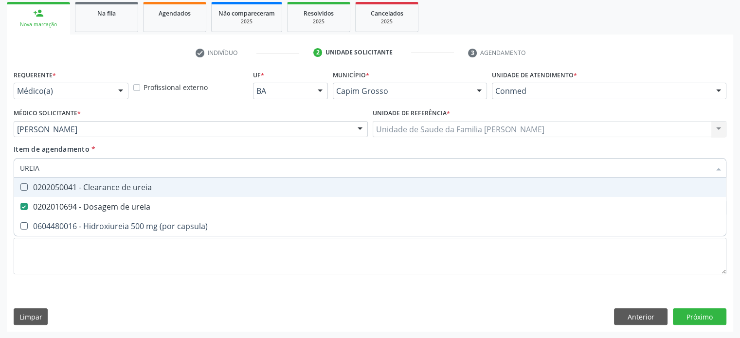
drag, startPoint x: 46, startPoint y: 172, endPoint x: 12, endPoint y: 168, distance: 34.8
click at [12, 168] on div "Item de agendamento * UREIA Desfazer seleção 0202050041 - Clearance de ureia 02…" at bounding box center [369, 162] width 717 height 37
type input "C"
checkbox ureia "false"
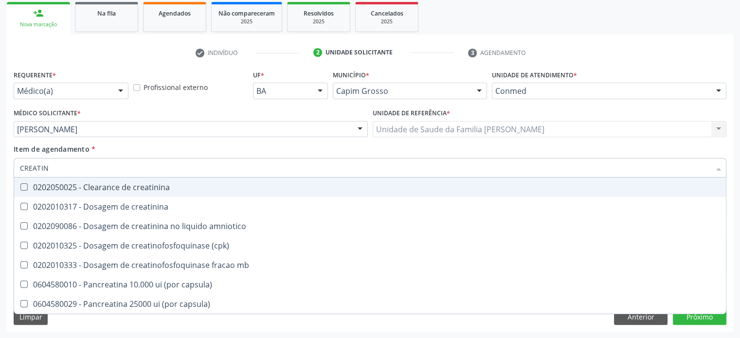
type input "CREATINI"
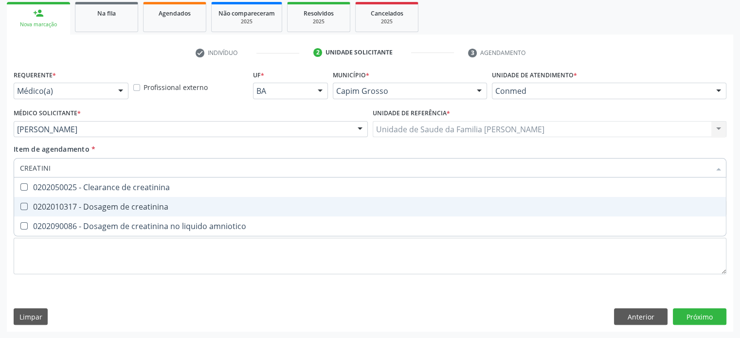
click at [94, 203] on div "0202010317 - Dosagem de creatinina" at bounding box center [370, 207] width 700 height 8
checkbox creatinina "true"
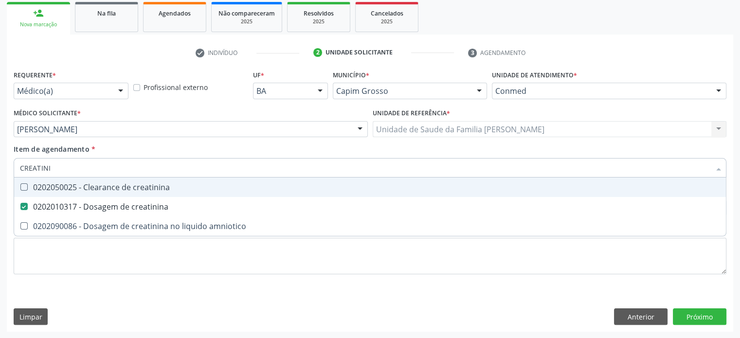
drag, startPoint x: 80, startPoint y: 169, endPoint x: 5, endPoint y: 165, distance: 75.0
click at [5, 165] on div "Acompanhamento Acompanhe a situação das marcações correntes e finalizadas Relat…" at bounding box center [370, 124] width 740 height 428
type input "T"
checkbox creatinina "false"
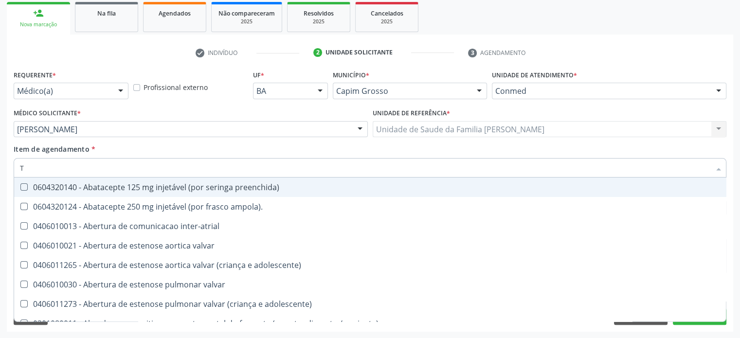
type input "TR"
checkbox denúncias\/reclamações "true"
checkbox visual "true"
checkbox posterior "true"
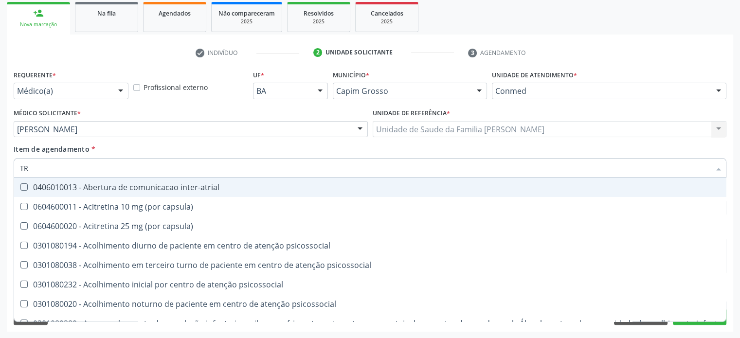
type input "TRI"
checkbox níveis "true"
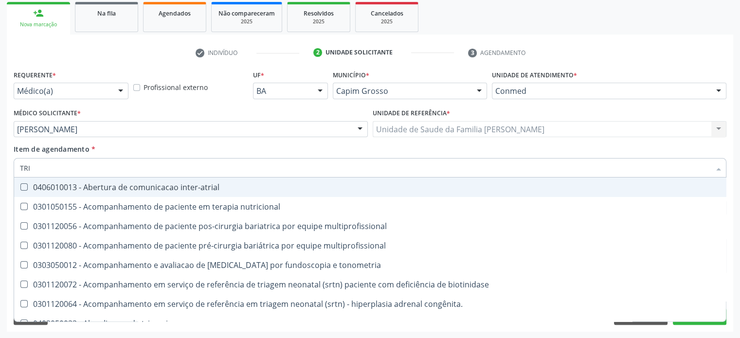
type input "TRIG"
checkbox nutricional "true"
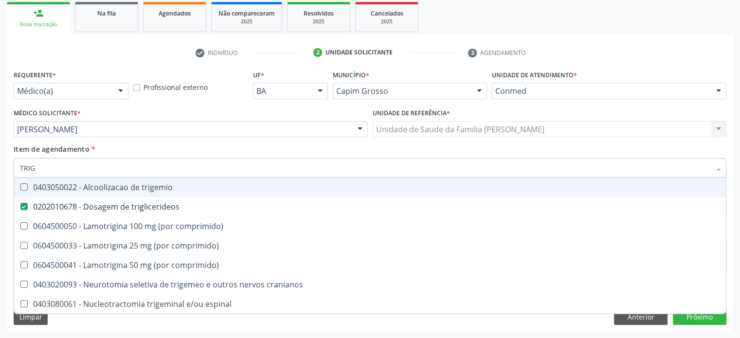
type input "TRIGL"
checkbox trigemio "true"
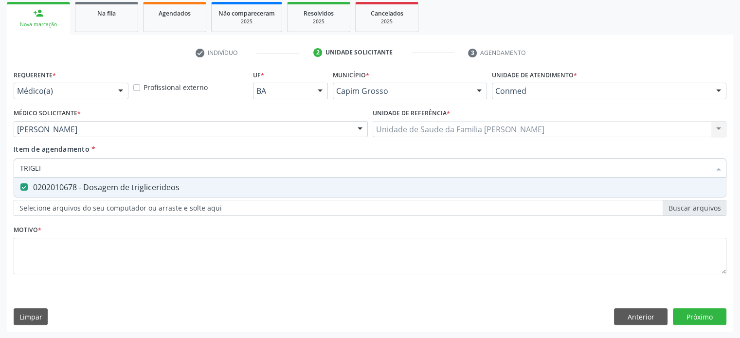
drag, startPoint x: 53, startPoint y: 165, endPoint x: 13, endPoint y: 164, distance: 39.4
click at [13, 164] on div "Item de agendamento * TRIGLI Desfazer seleção 0202010678 - Dosagem de triglicer…" at bounding box center [369, 162] width 717 height 37
type input "G"
checkbox triglicerideos "false"
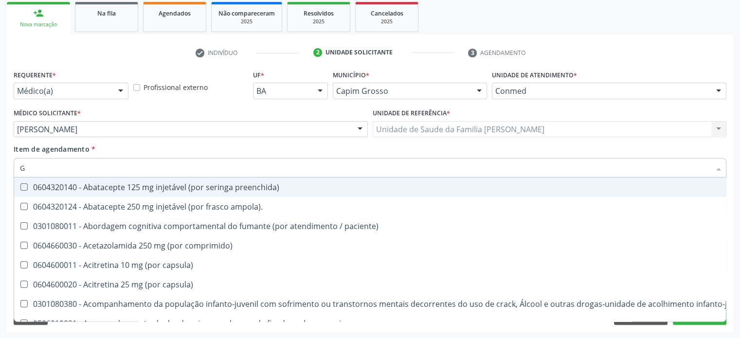
type input "GL"
checkbox pé\) "true"
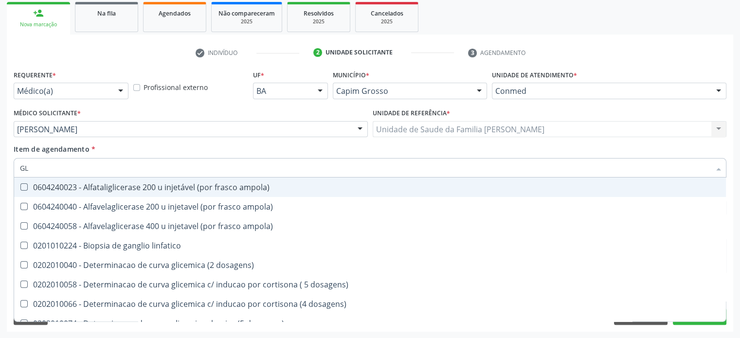
type input "GLI"
checkbox triglicerideos "true"
type input "GLIC"
checkbox glicosilada "true"
checkbox triglicerideos "false"
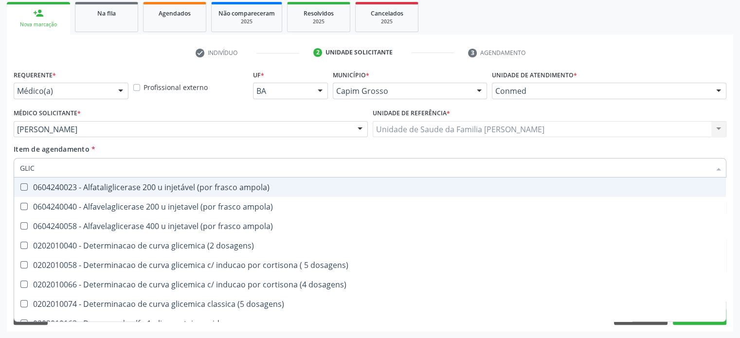
type input "GLICE"
checkbox acida "true"
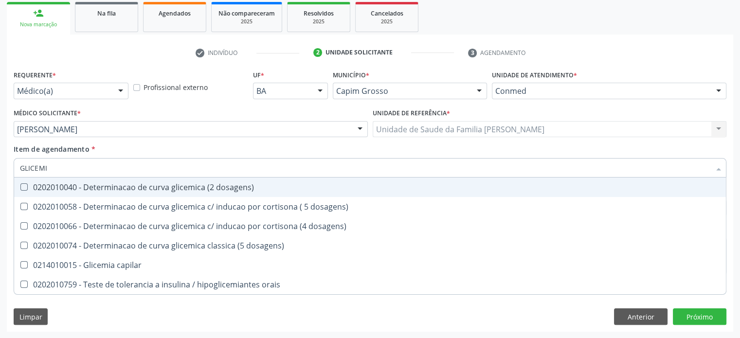
type input "GLICEMIA"
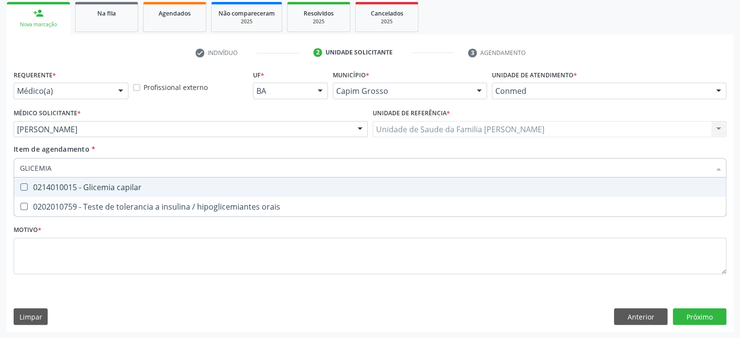
click at [58, 188] on div "0214010015 - Glicemia capilar" at bounding box center [370, 187] width 700 height 8
checkbox capilar "true"
type input "GLICEMI"
checkbox capilar "false"
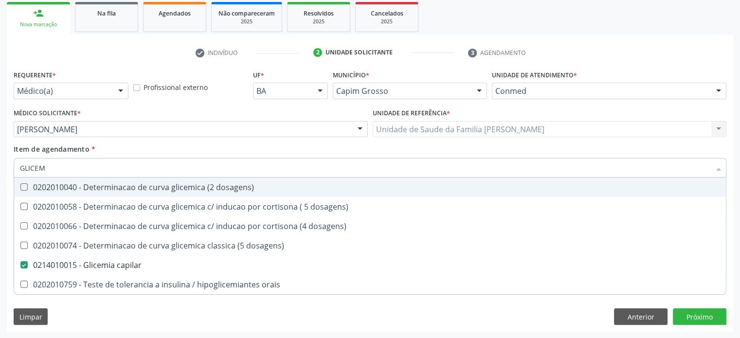
type input "GLICE"
checkbox capilar "false"
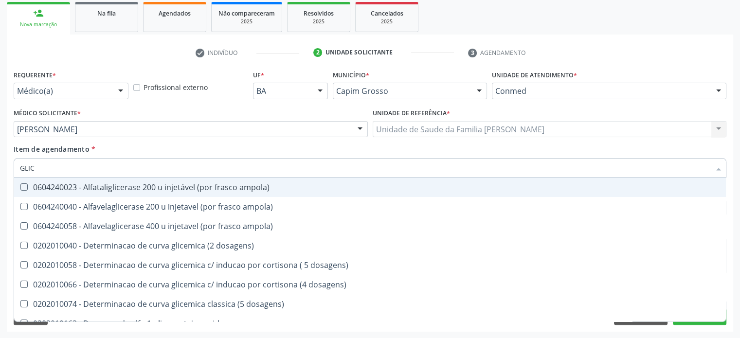
type input "GLI"
checkbox triglicerideos "false"
checkbox infantil "true"
type input "GL"
checkbox triglicerideos "false"
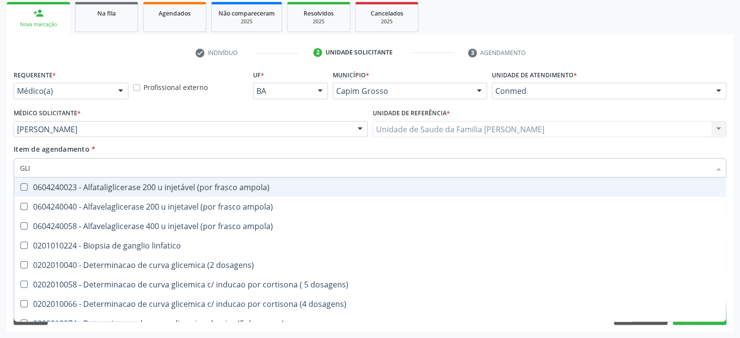
checkbox capilar "false"
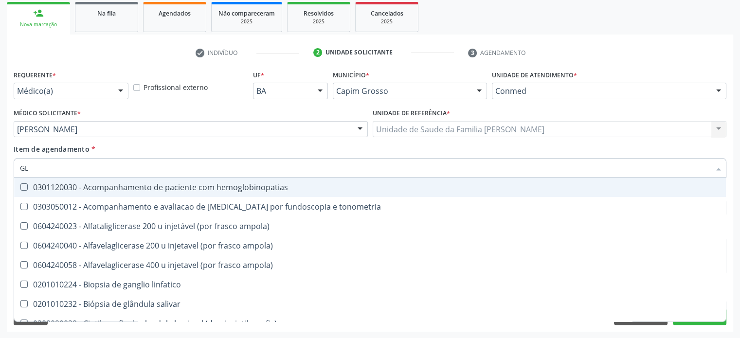
type input "G"
checkbox triglicerideos "false"
checkbox capilar "false"
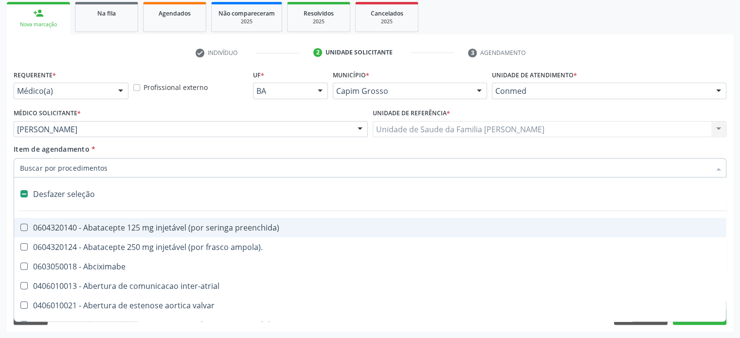
type input "H"
checkbox lactente\) "true"
checkbox link "true"
checkbox joelho "true"
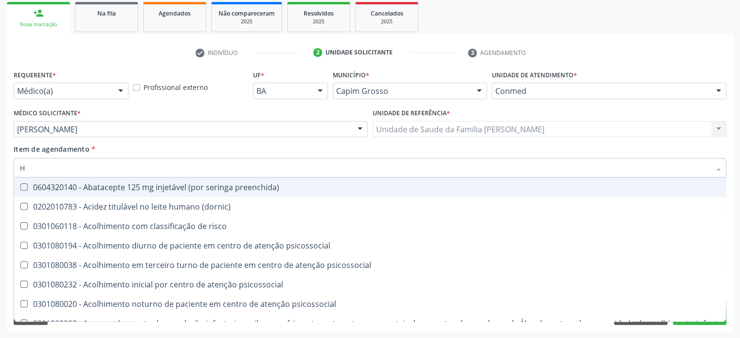
type input "HE"
checkbox removível "true"
checkbox hdl "false"
checkbox \(tsh\) "false"
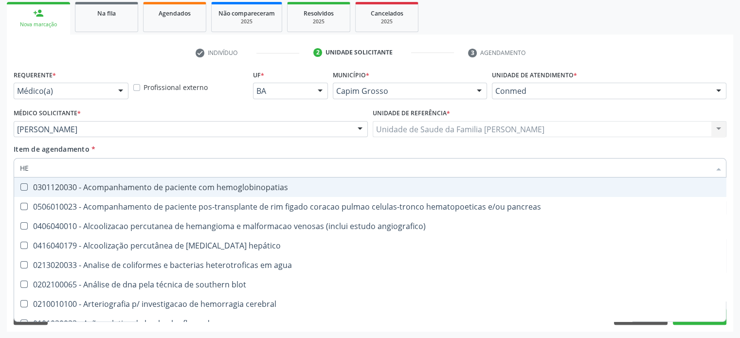
type input "HEM"
checkbox transplante "true"
checkbox completo "false"
type input "HEMO"
checkbox retro-retal "true"
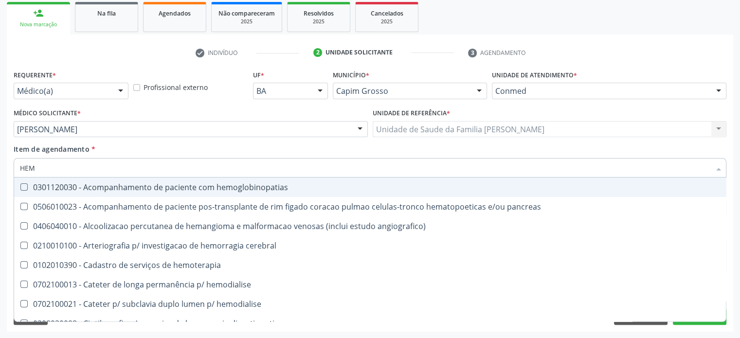
checkbox completo "false"
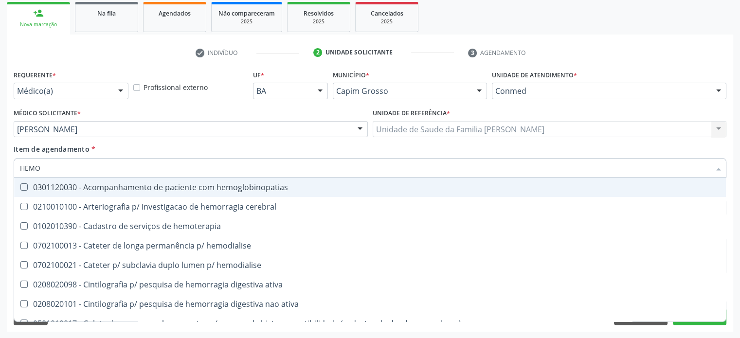
type input "HEMOG"
checkbox carboxi-hemoglobina "true"
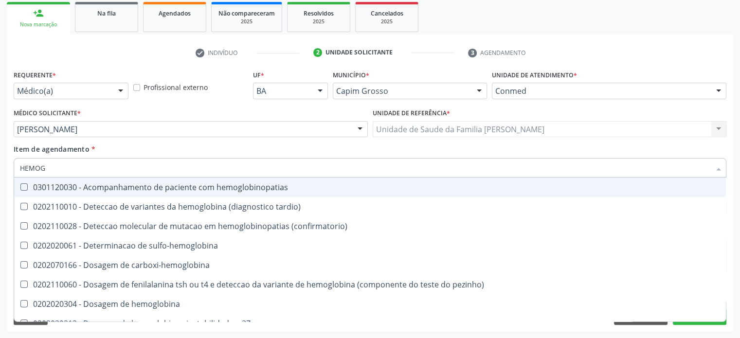
type input "HEMOGL"
checkbox completo "false"
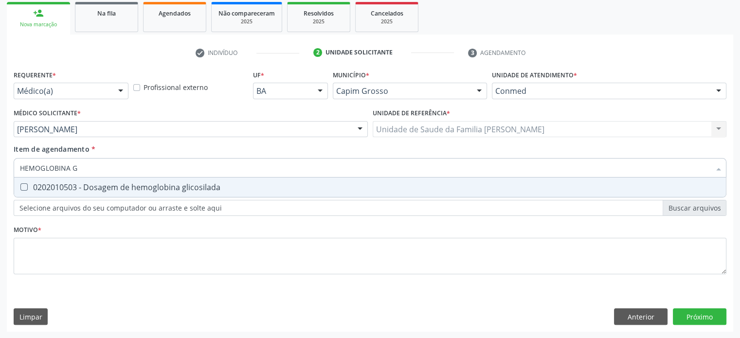
type input "HEMOGLOBINA GL"
click at [152, 190] on div "0202010503 - Dosagem de hemoglobina glicosilada" at bounding box center [370, 187] width 700 height 8
checkbox glicosilada "true"
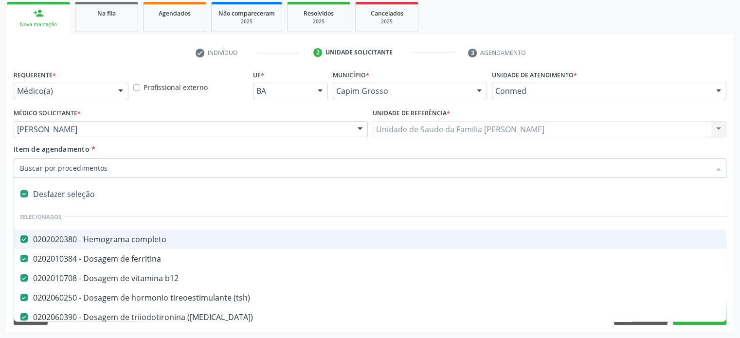
paste input "0202050017"
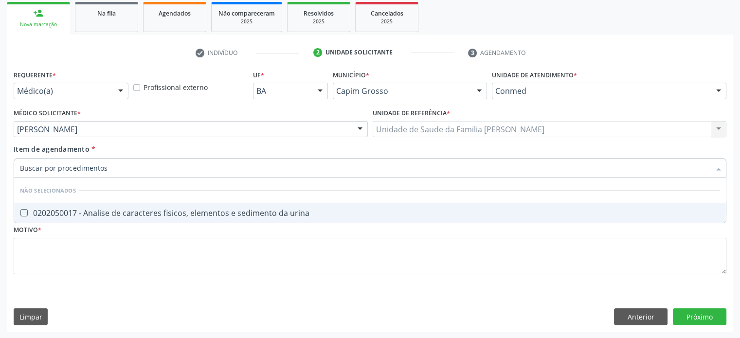
type input "0202050017"
click at [105, 214] on div "0202050017 - Analise de caracteres fisicos, elementos e sedimento da urina" at bounding box center [370, 213] width 700 height 8
checkbox urina "true"
drag, startPoint x: 82, startPoint y: 168, endPoint x: 11, endPoint y: 160, distance: 71.0
click at [11, 160] on div "Item de agendamento * 0202050017 Desfazer seleção Não selecionados 0202050017 -…" at bounding box center [369, 162] width 717 height 37
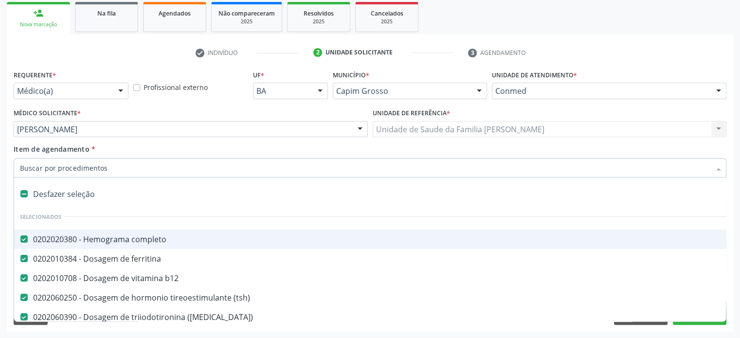
paste input "0202031110"
type input "0202031110"
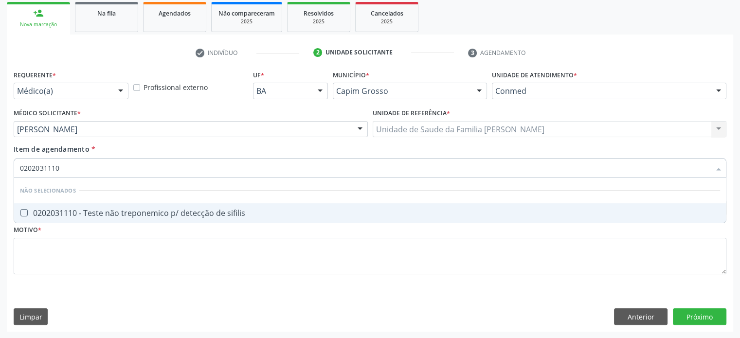
click at [107, 215] on div "0202031110 - Teste não treponemico p/ detecção de sifilis" at bounding box center [370, 213] width 700 height 8
checkbox sifilis "true"
drag, startPoint x: 82, startPoint y: 168, endPoint x: 17, endPoint y: 165, distance: 64.7
click at [17, 165] on div "0202031110" at bounding box center [370, 167] width 712 height 19
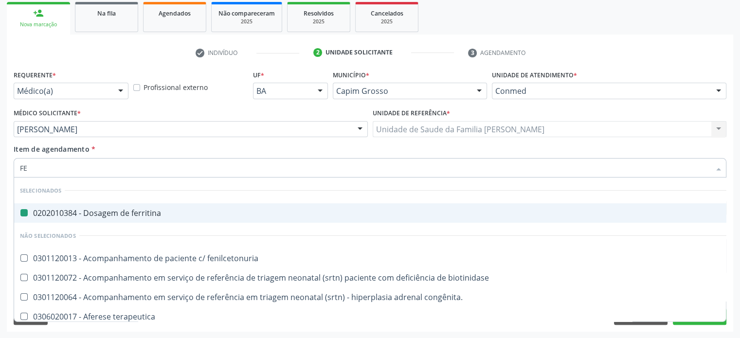
type input "FEZ"
checkbox ferritina "false"
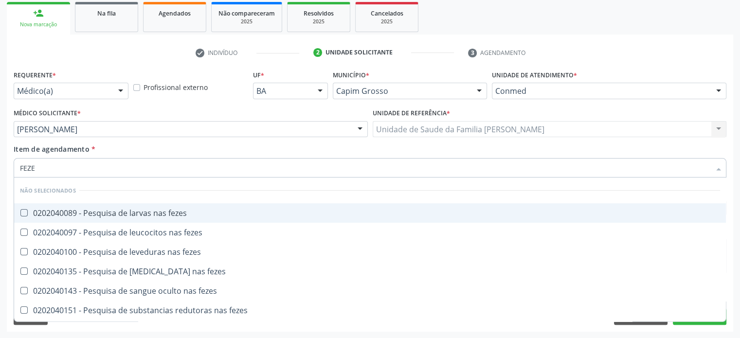
type input "FEZES"
click at [145, 212] on div "0202040089 - Pesquisa de larvas nas fezes" at bounding box center [370, 213] width 700 height 8
checkbox fezes "true"
click at [266, 145] on div "Item de agendamento * FEZES Desfazer seleção Não selecionados 0202040089 - Pesq…" at bounding box center [370, 159] width 712 height 31
checkbox fezes "true"
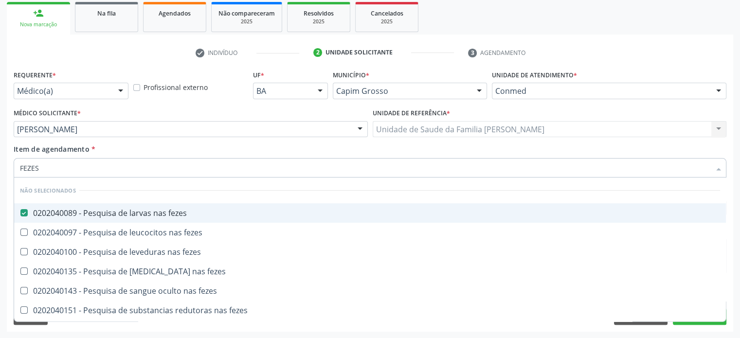
checkbox fezes "true"
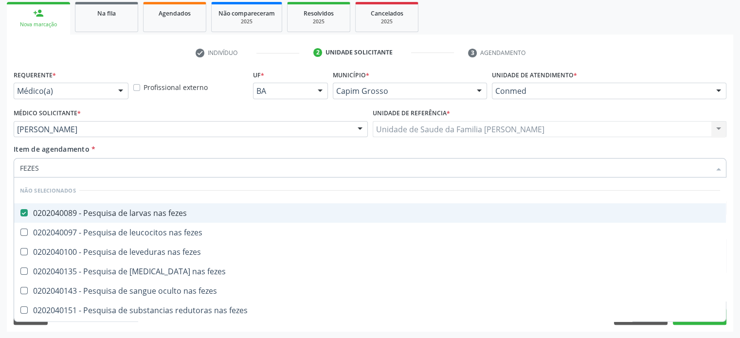
checkbox fezes "true"
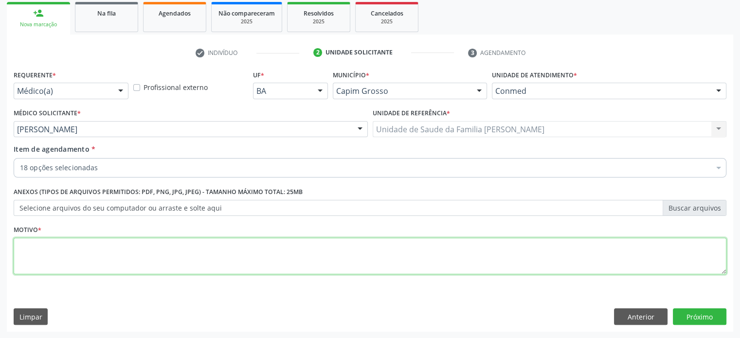
click at [36, 252] on textarea at bounding box center [370, 256] width 712 height 37
type textarea "AVALIAÇÃO"
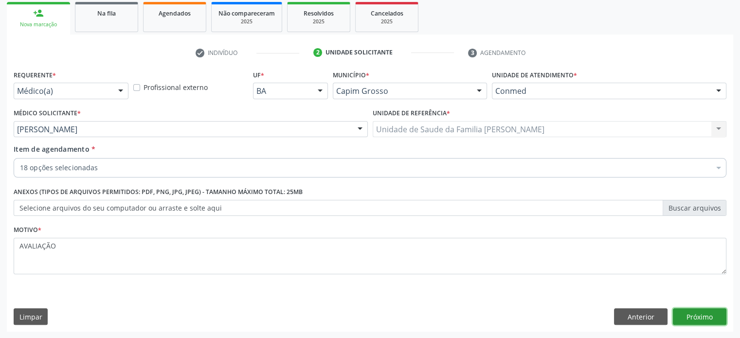
click at [707, 319] on button "Próximo" at bounding box center [699, 316] width 53 height 17
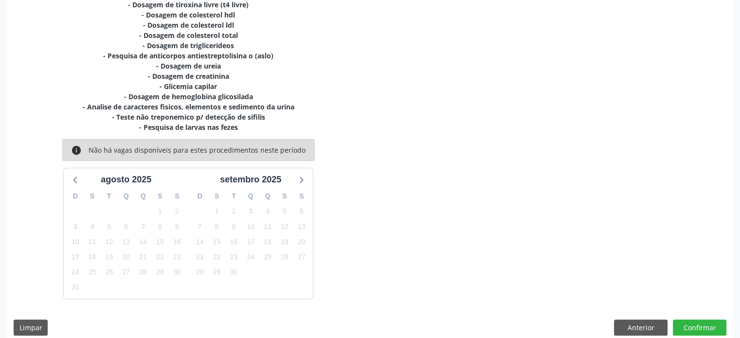
scroll to position [286, 0]
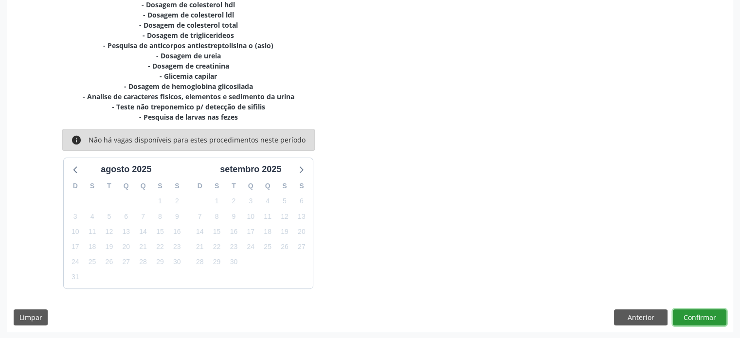
click at [699, 315] on button "Confirmar" at bounding box center [699, 317] width 53 height 17
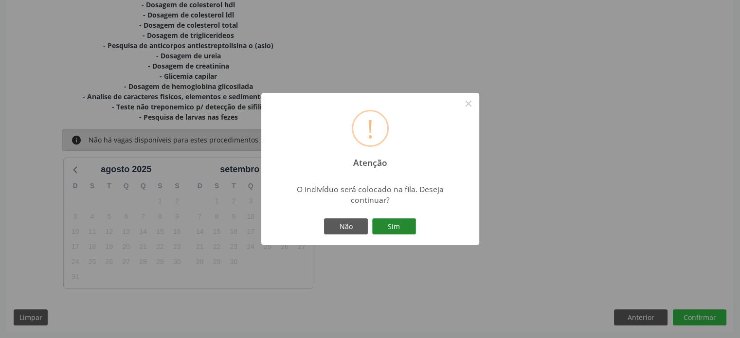
click at [404, 226] on button "Sim" at bounding box center [394, 226] width 44 height 17
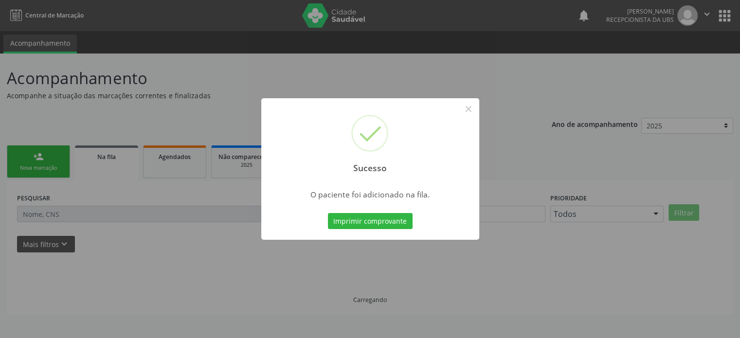
scroll to position [0, 0]
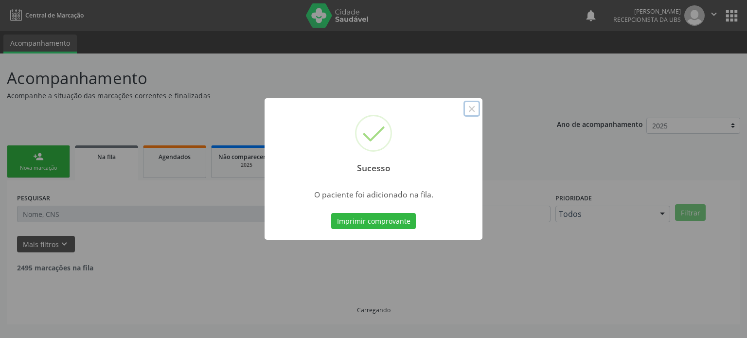
drag, startPoint x: 469, startPoint y: 109, endPoint x: 448, endPoint y: 116, distance: 22.0
click at [469, 109] on button "×" at bounding box center [471, 109] width 17 height 17
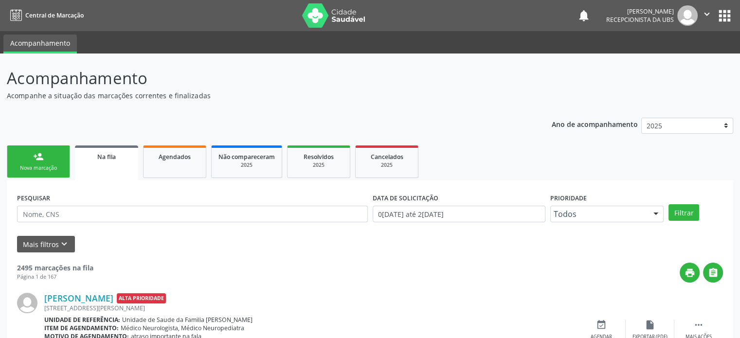
click at [53, 161] on link "person_add Nova marcação" at bounding box center [38, 161] width 63 height 33
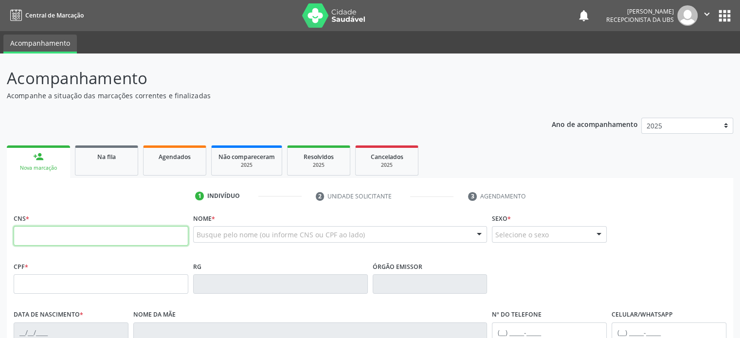
click at [46, 244] on input "text" at bounding box center [101, 235] width 175 height 19
type input "700 0057 4976 2801"
type input "078.648.025-40"
type input "2[DATE]"
type input "[PERSON_NAME]"
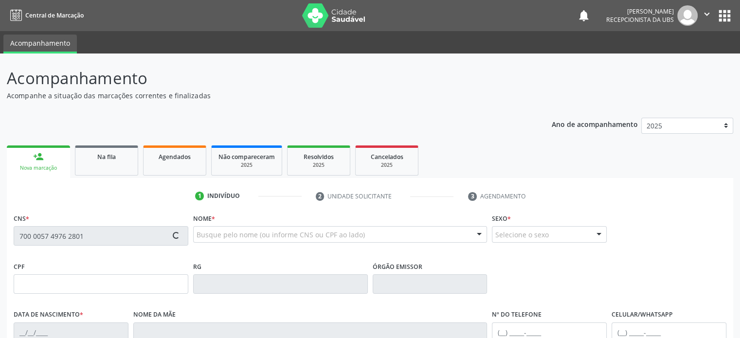
type input "[PHONE_NUMBER]"
type input "576.672.095-53"
type input "539"
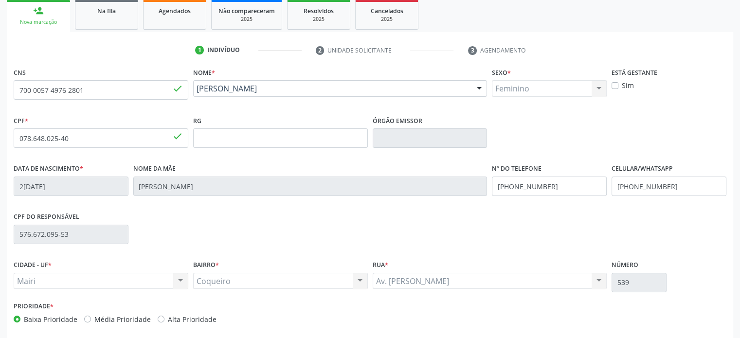
scroll to position [189, 0]
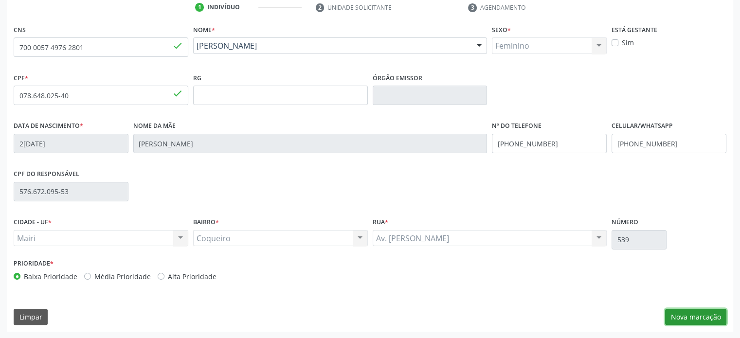
click at [694, 315] on button "Nova marcação" at bounding box center [695, 317] width 61 height 17
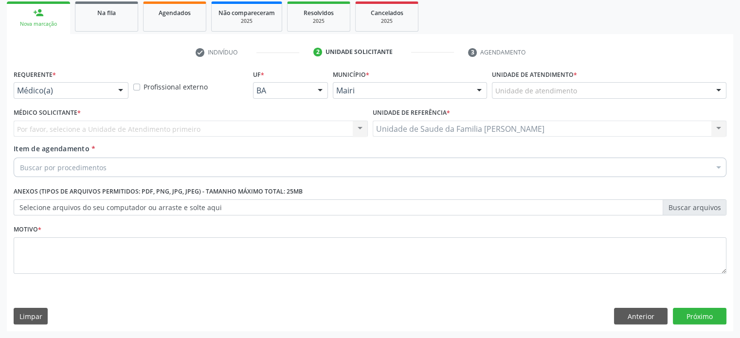
scroll to position [143, 0]
click at [477, 89] on div at bounding box center [479, 91] width 15 height 17
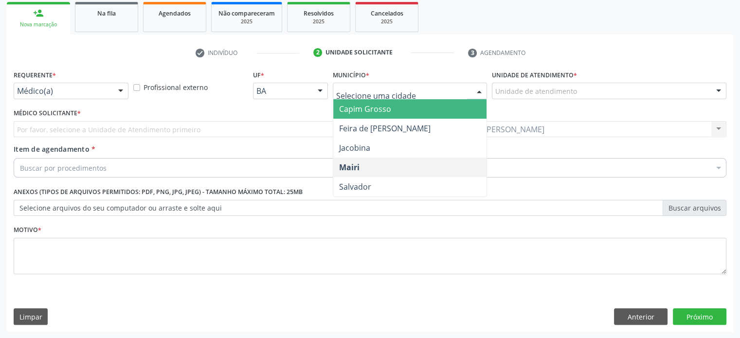
click at [433, 108] on span "Capim Grosso" at bounding box center [410, 108] width 154 height 19
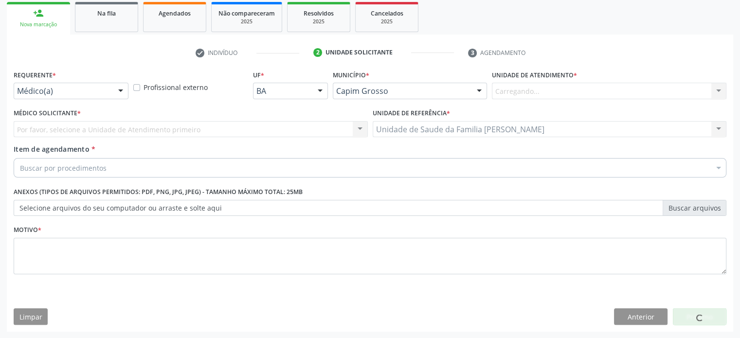
click at [521, 93] on div "Carregando... Academia da Saude de Mairi Academia de Saude do Angico Caf Centro…" at bounding box center [609, 91] width 234 height 17
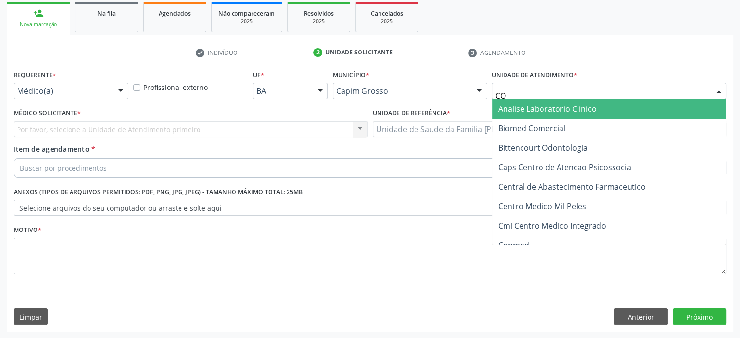
type input "CON"
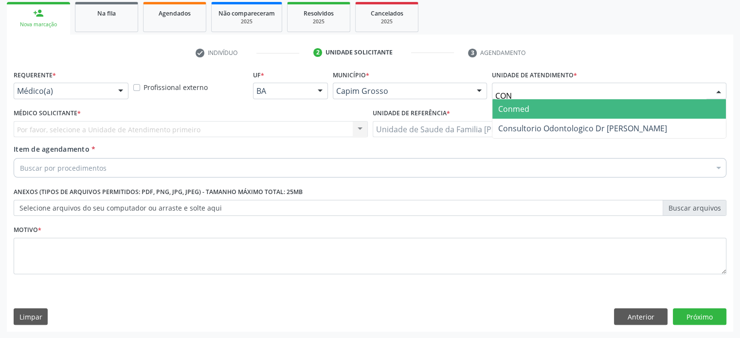
click at [520, 109] on span "Conmed" at bounding box center [513, 109] width 31 height 11
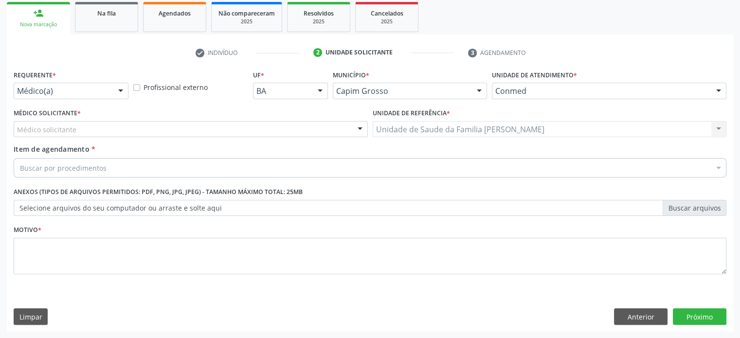
click at [147, 125] on div "Médico solicitante" at bounding box center [191, 129] width 354 height 17
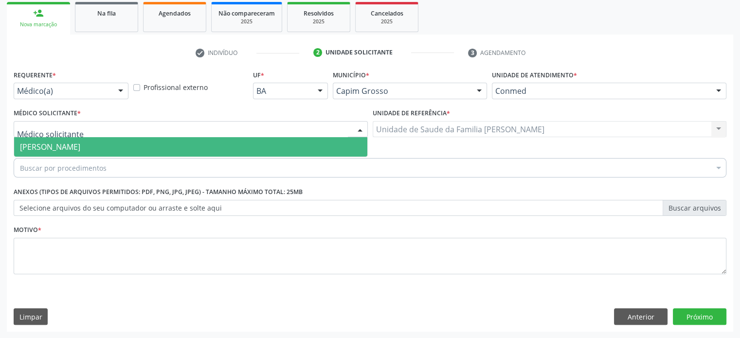
click at [80, 149] on span "[PERSON_NAME]" at bounding box center [50, 147] width 60 height 11
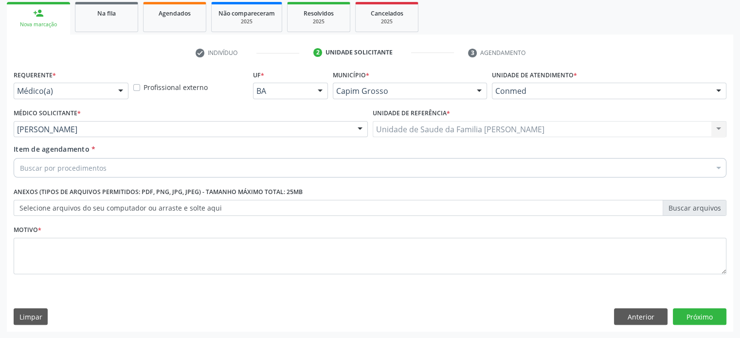
click at [107, 166] on div "Buscar por procedimentos" at bounding box center [370, 167] width 712 height 19
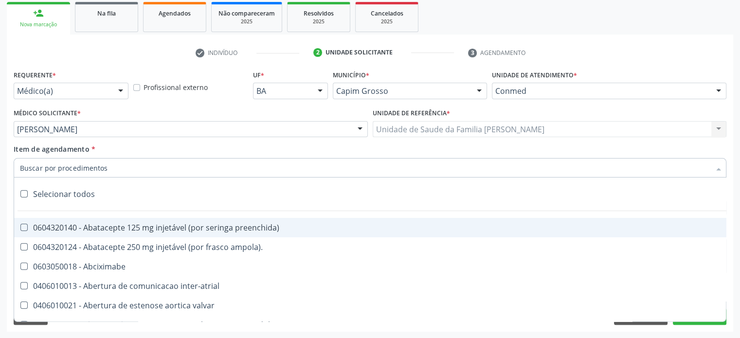
paste input "0205020097"
type input "0205020097"
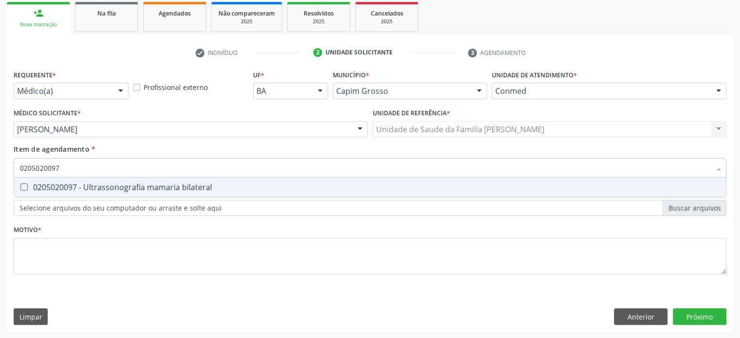
click at [89, 192] on span "0205020097 - Ultrassonografia mamaria bilateral" at bounding box center [369, 187] width 711 height 19
checkbox bilateral "true"
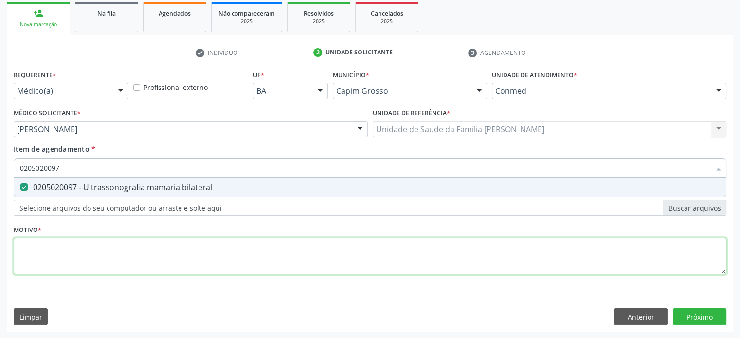
click at [58, 258] on div "Requerente * Médico(a) Médico(a) Enfermeiro(a) Paciente Nenhum resultado encont…" at bounding box center [370, 178] width 712 height 220
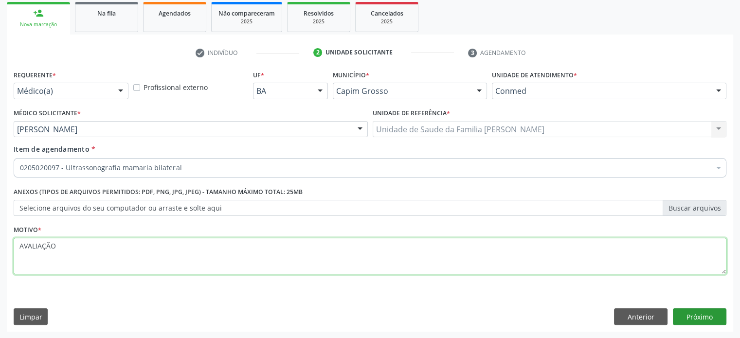
type textarea "AVALIAÇÃO"
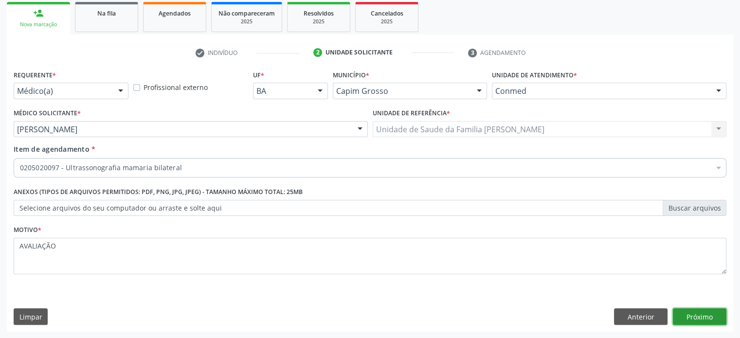
click at [710, 311] on button "Próximo" at bounding box center [699, 316] width 53 height 17
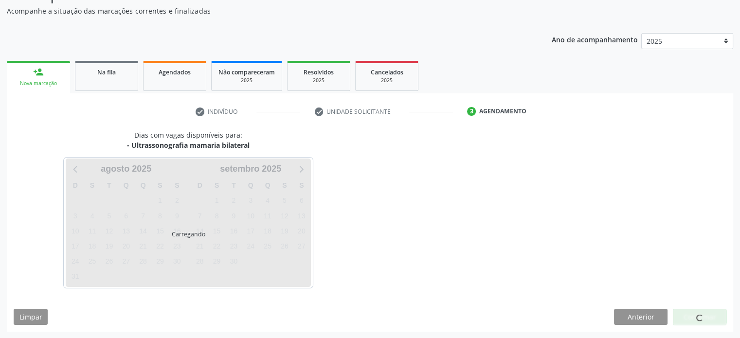
scroll to position [113, 0]
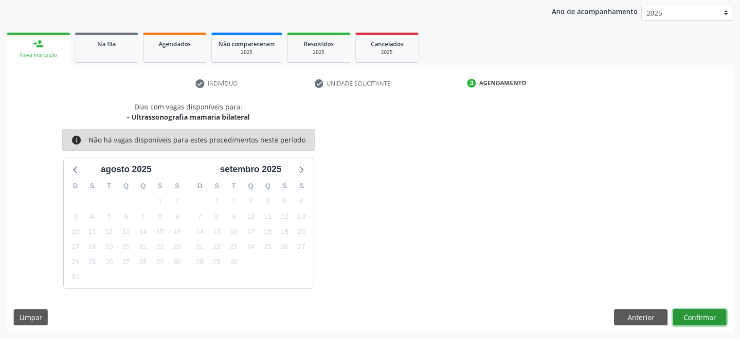
click at [702, 317] on button "Confirmar" at bounding box center [699, 317] width 53 height 17
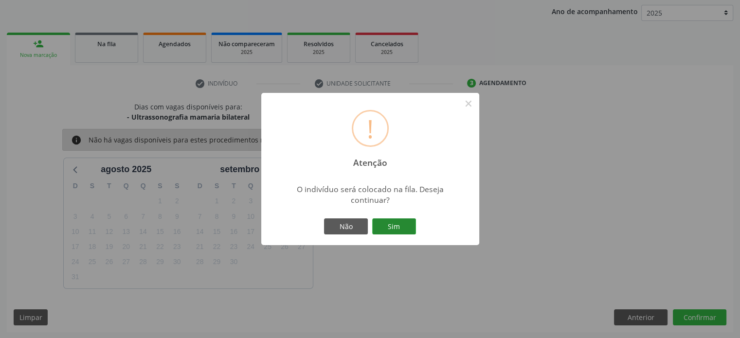
click at [389, 225] on button "Sim" at bounding box center [394, 226] width 44 height 17
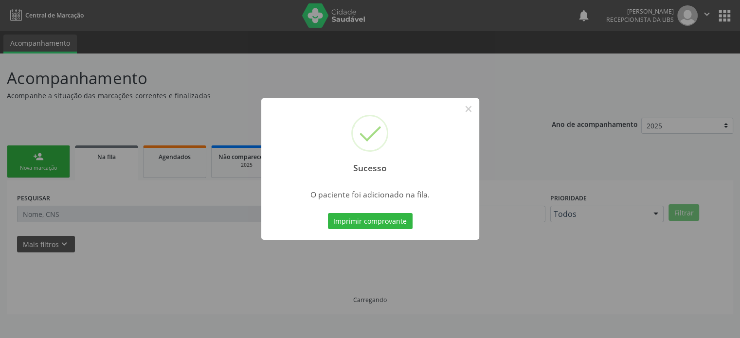
scroll to position [0, 0]
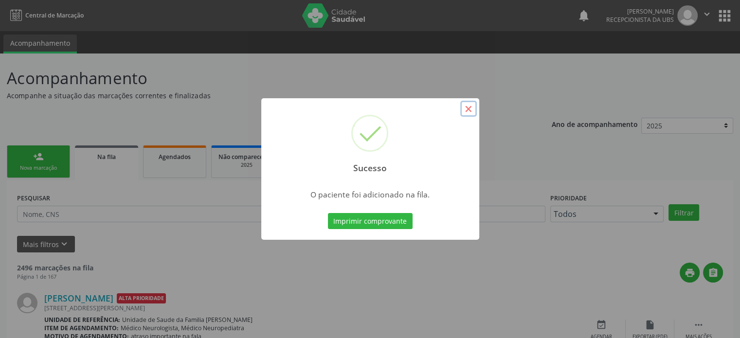
click at [469, 106] on button "×" at bounding box center [468, 109] width 17 height 17
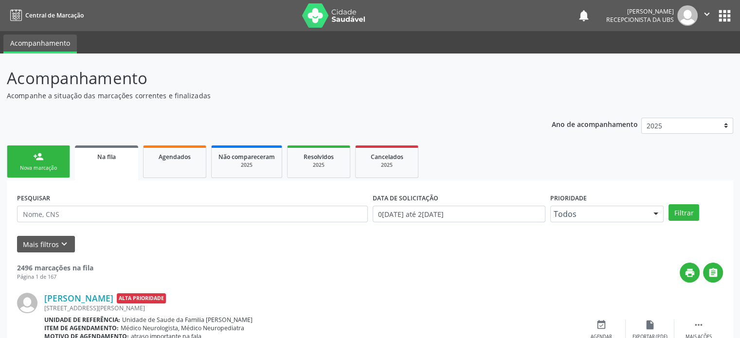
click at [51, 163] on link "person_add Nova marcação" at bounding box center [38, 161] width 63 height 33
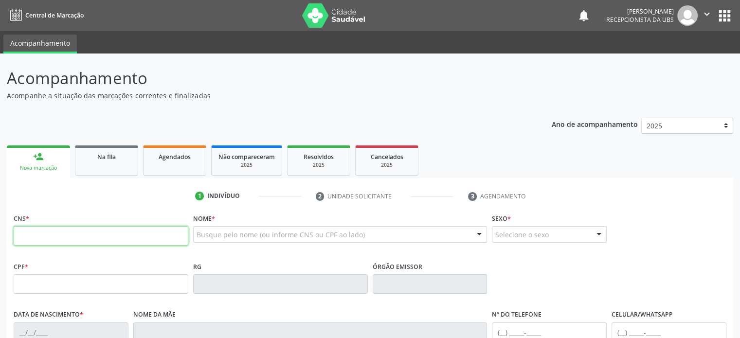
click at [74, 240] on input "text" at bounding box center [101, 235] width 175 height 19
type input "702 0073 7103 6787"
type input "124.795.335-14"
type input "14[DATE]"
type input "[PERSON_NAME]"
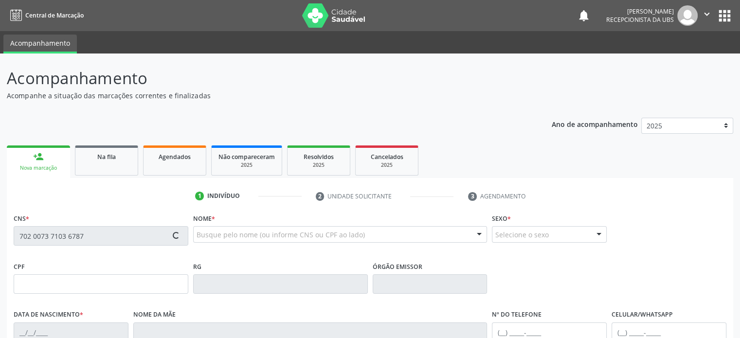
type input "[PHONE_NUMBER]"
type input "061.962.265-25"
type input "539"
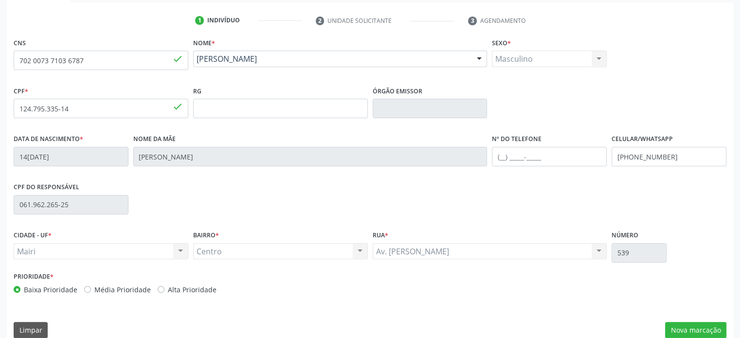
scroll to position [189, 0]
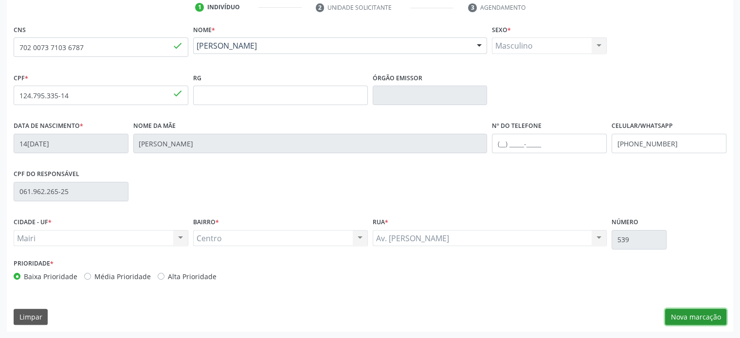
click at [694, 316] on button "Nova marcação" at bounding box center [695, 317] width 61 height 17
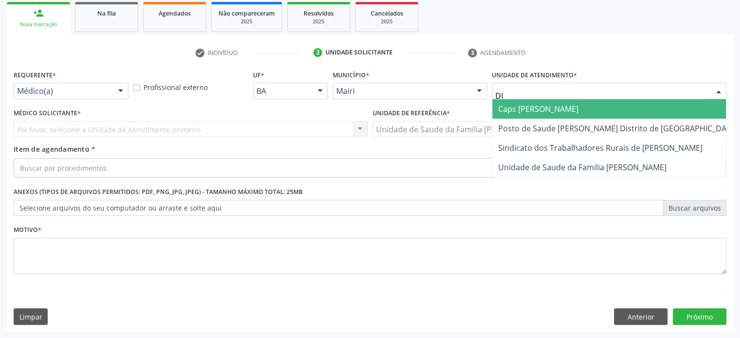
type input "DIL"
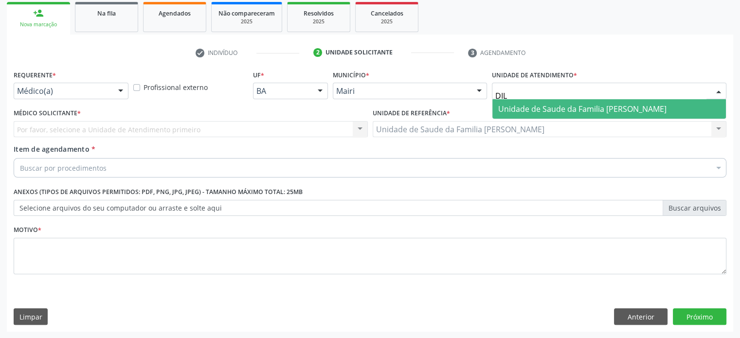
click at [569, 108] on span "Unidade de Saude da Familia [PERSON_NAME]" at bounding box center [582, 109] width 168 height 11
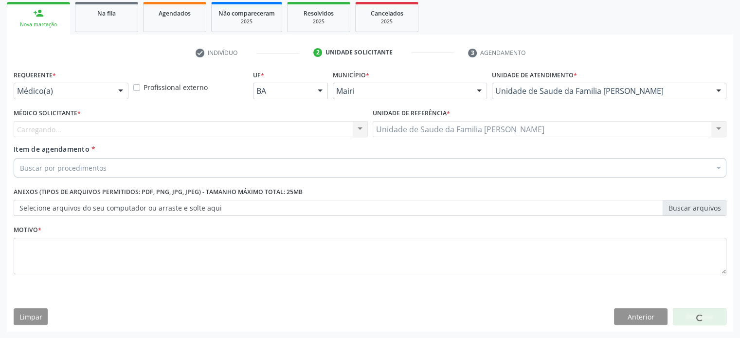
click at [131, 128] on div "Carregando... Nenhum resultado encontrado para: " " Não há nenhuma opção para s…" at bounding box center [191, 129] width 354 height 17
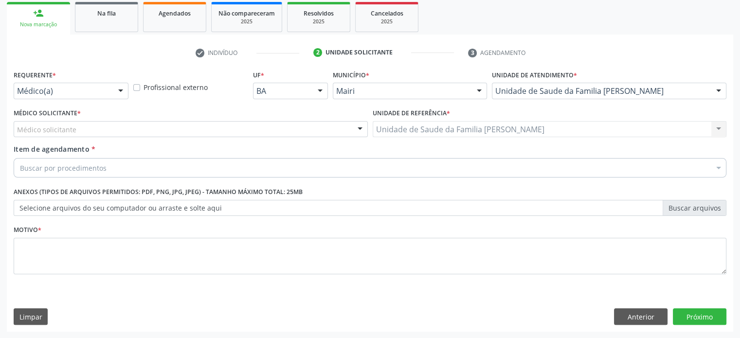
click at [82, 125] on div "Médico solicitante" at bounding box center [191, 129] width 354 height 17
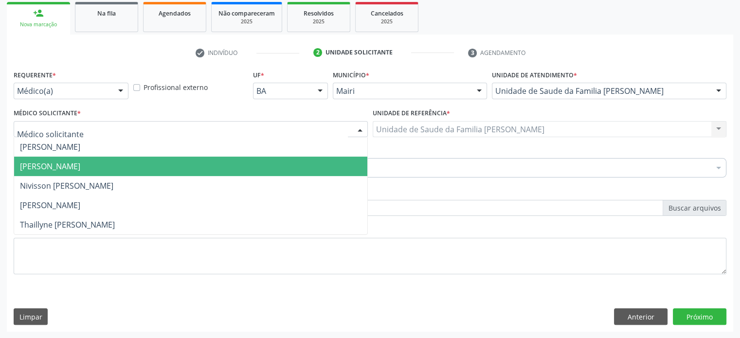
click at [64, 164] on span "[PERSON_NAME]" at bounding box center [50, 166] width 60 height 11
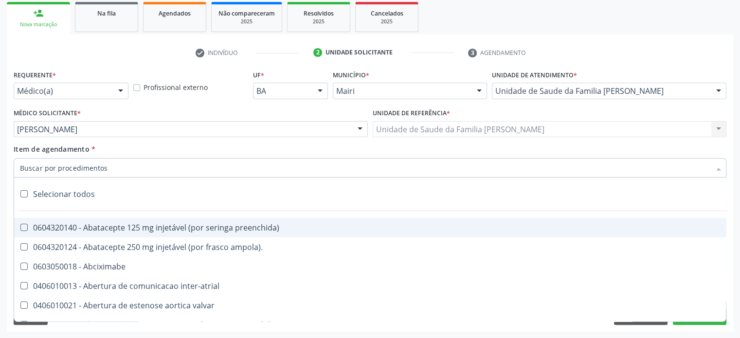
paste input "225124"
type input "225124"
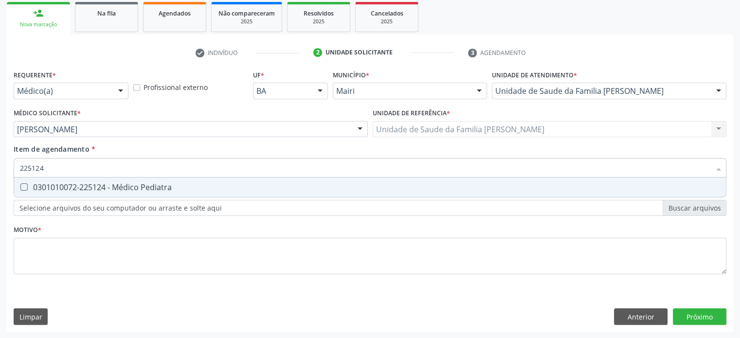
click at [119, 188] on div "0301010072-225124 - Médico Pediatra" at bounding box center [370, 187] width 700 height 8
checkbox Pediatra "true"
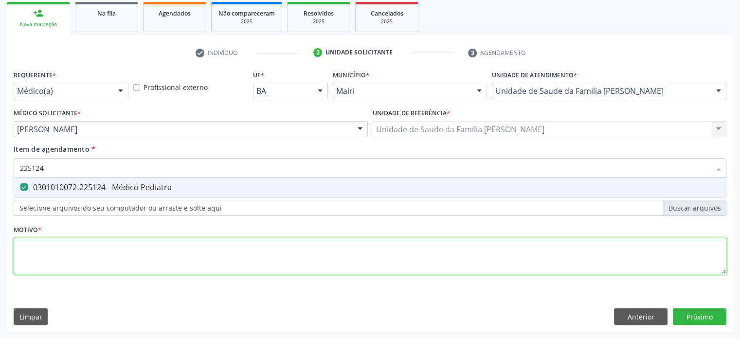
click at [31, 254] on div "Requerente * Médico(a) Médico(a) Enfermeiro(a) Paciente Nenhum resultado encont…" at bounding box center [370, 178] width 712 height 220
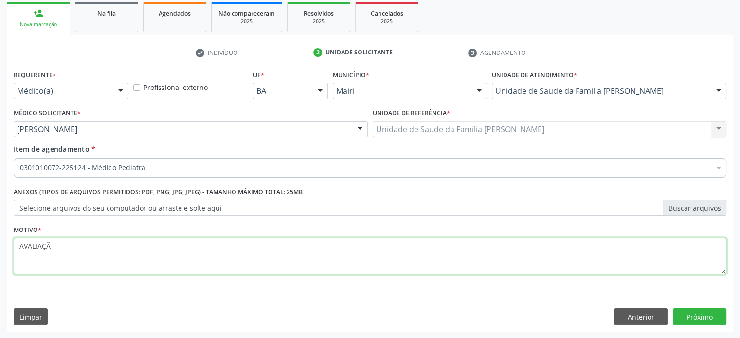
type textarea "AVALIAÇÃO"
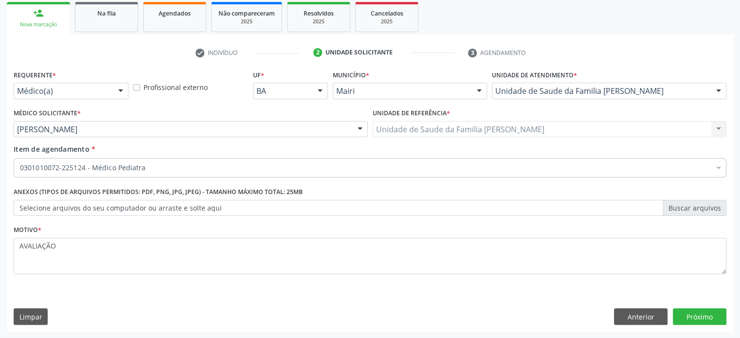
type textarea "AVALIAÇÃO"
click at [708, 318] on button "Próximo" at bounding box center [699, 316] width 53 height 17
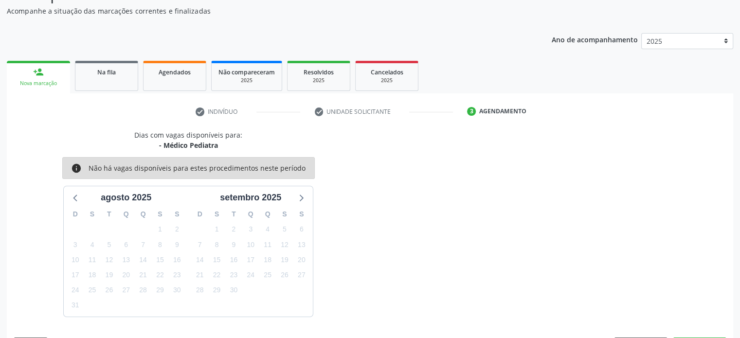
scroll to position [113, 0]
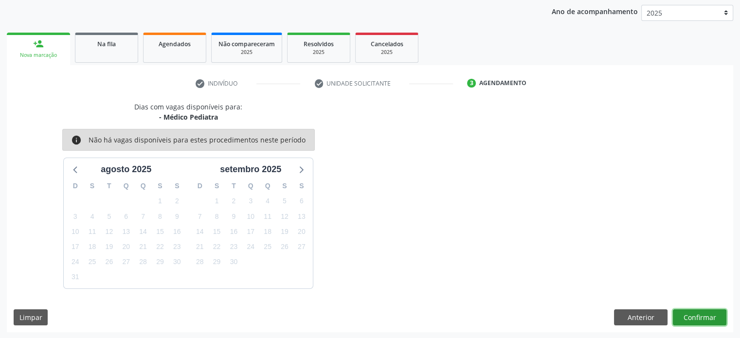
click at [703, 320] on button "Confirmar" at bounding box center [699, 317] width 53 height 17
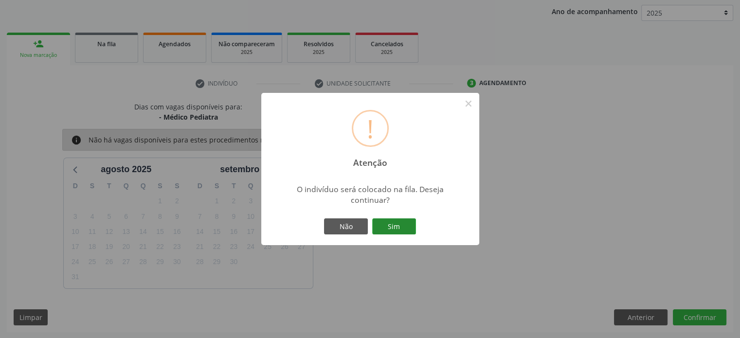
click at [402, 228] on button "Sim" at bounding box center [394, 226] width 44 height 17
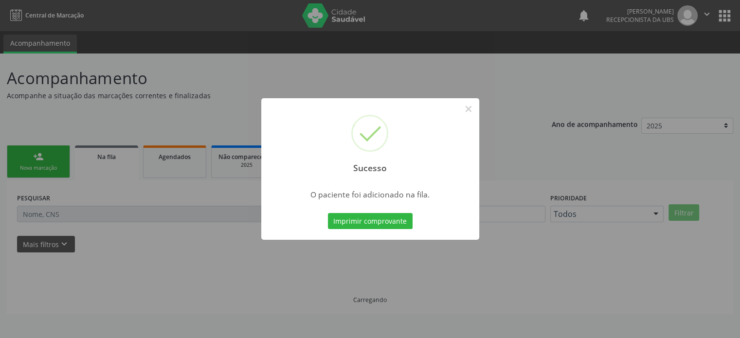
scroll to position [0, 0]
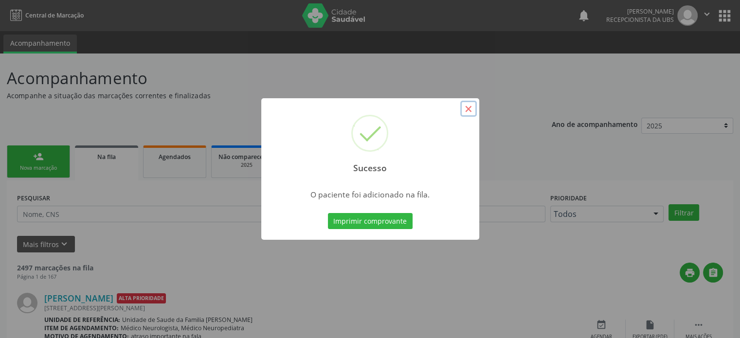
click at [468, 111] on button "×" at bounding box center [468, 109] width 17 height 17
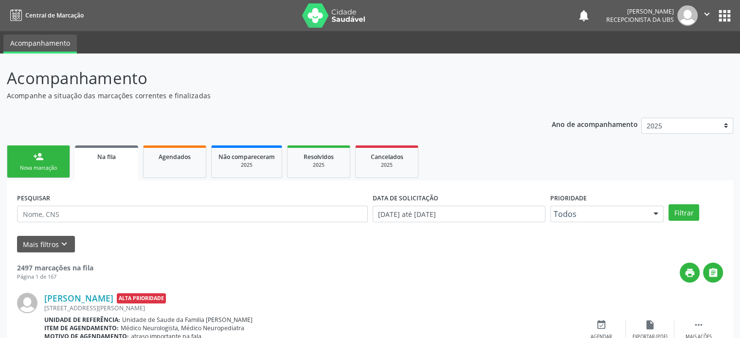
click at [49, 160] on link "person_add Nova marcação" at bounding box center [38, 161] width 63 height 33
